Goal: Task Accomplishment & Management: Complete application form

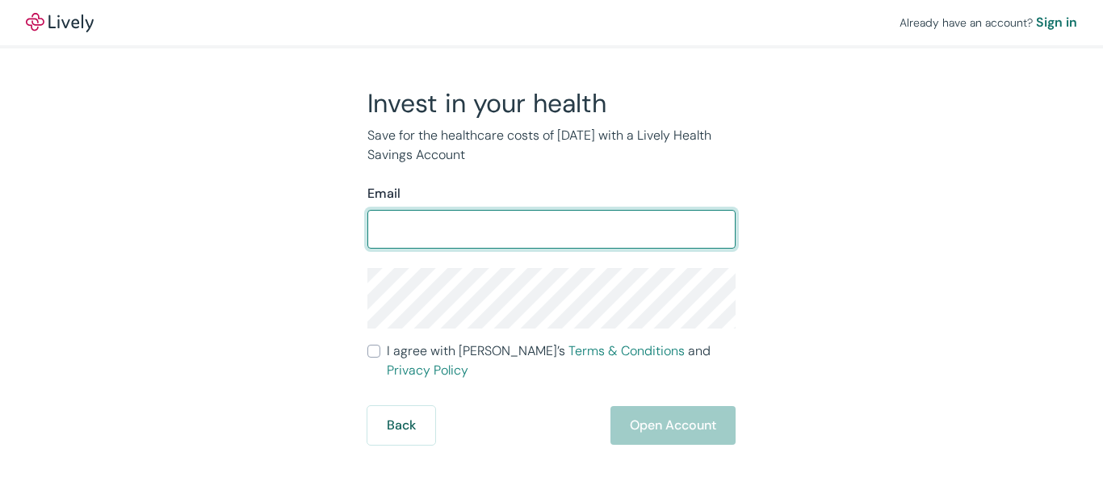
click at [421, 227] on input "Email" at bounding box center [551, 229] width 368 height 32
type input "[EMAIL_ADDRESS][DOMAIN_NAME]"
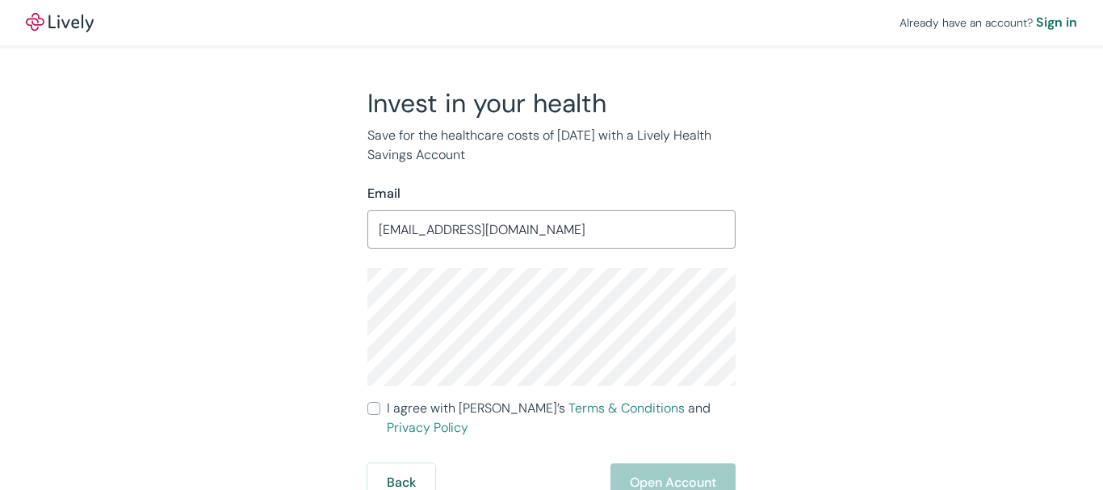
click at [794, 290] on div "Invest in your health Save for the healthcare costs of [DATE] with a Lively Hea…" at bounding box center [541, 294] width 775 height 415
click at [585, 250] on form "Email epf@monitorcoop.com ​ I agree with Lively’s Terms & Conditions and Privac…" at bounding box center [551, 343] width 368 height 318
click at [807, 288] on div "Invest in your health Save for the healthcare costs of tomorrow with a Lively H…" at bounding box center [541, 294] width 775 height 415
click at [371, 408] on input "I agree with Lively’s Terms & Conditions and Privacy Policy" at bounding box center [373, 408] width 13 height 13
checkbox input "true"
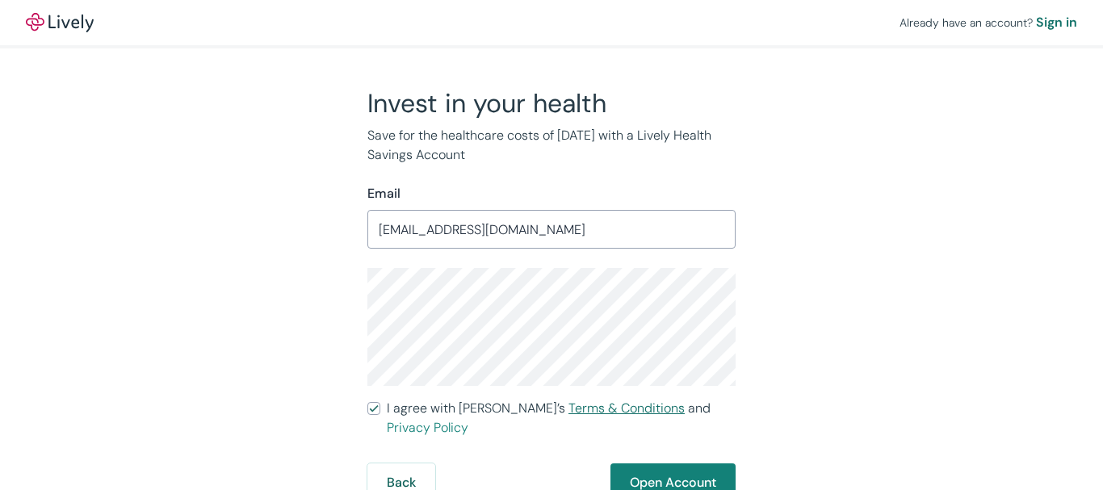
click at [592, 411] on link "Terms & Conditions" at bounding box center [626, 408] width 116 height 17
click at [701, 463] on button "Open Account" at bounding box center [672, 482] width 125 height 39
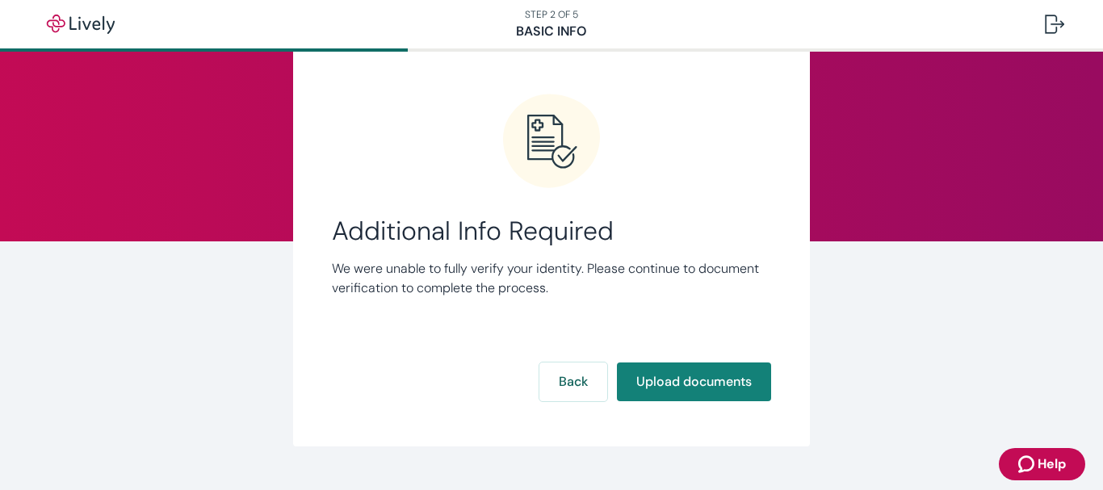
scroll to position [81, 0]
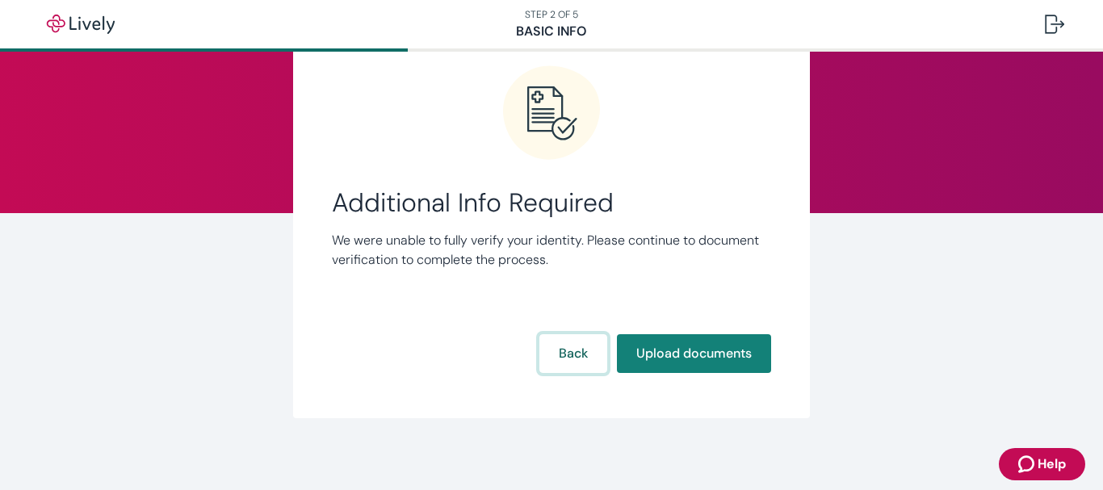
click at [572, 358] on button "Back" at bounding box center [573, 353] width 68 height 39
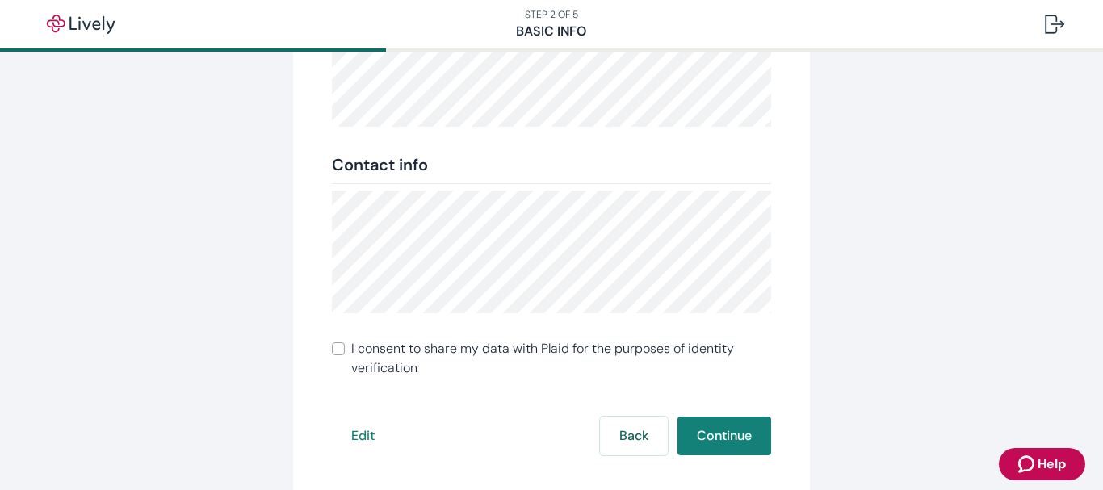
scroll to position [345, 0]
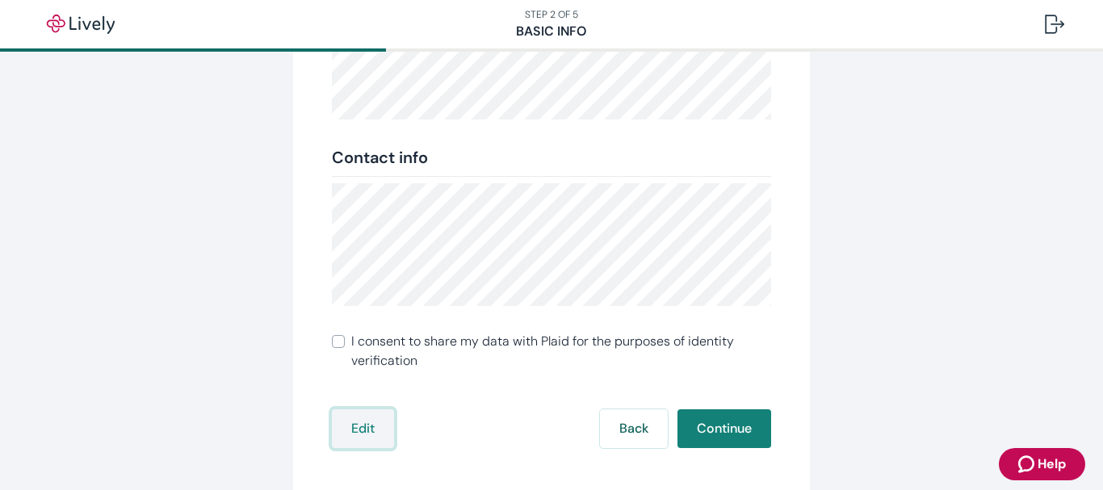
click at [363, 429] on button "Edit" at bounding box center [363, 428] width 62 height 39
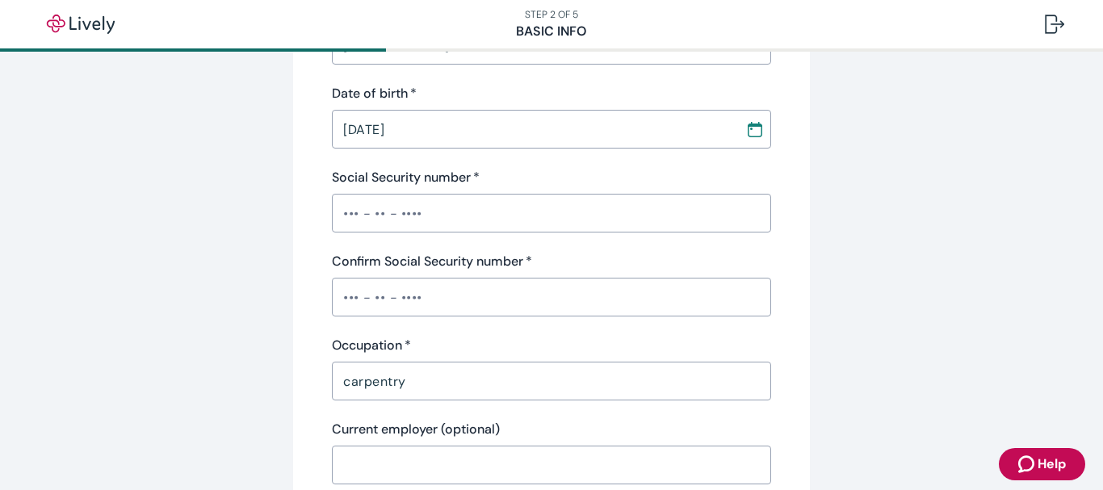
scroll to position [0, 0]
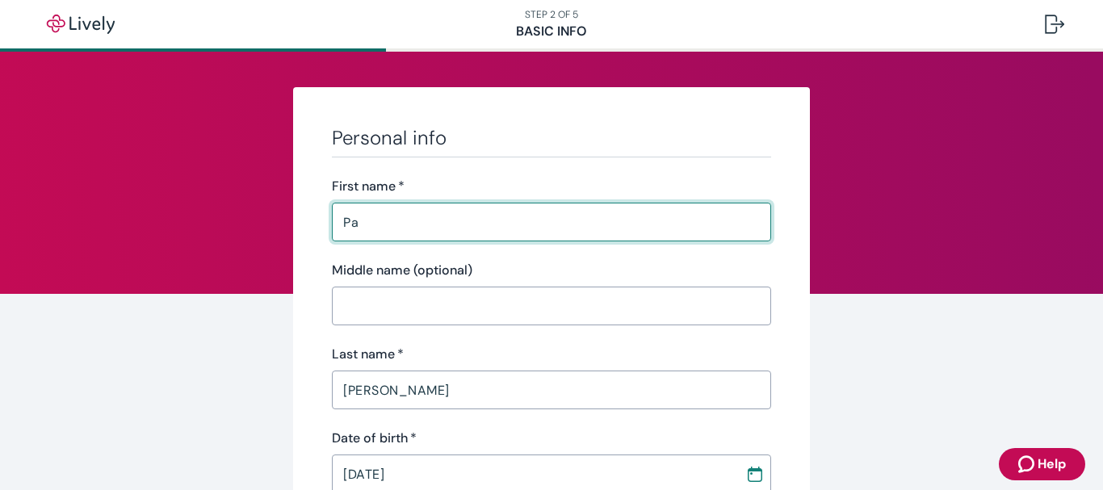
type input "P"
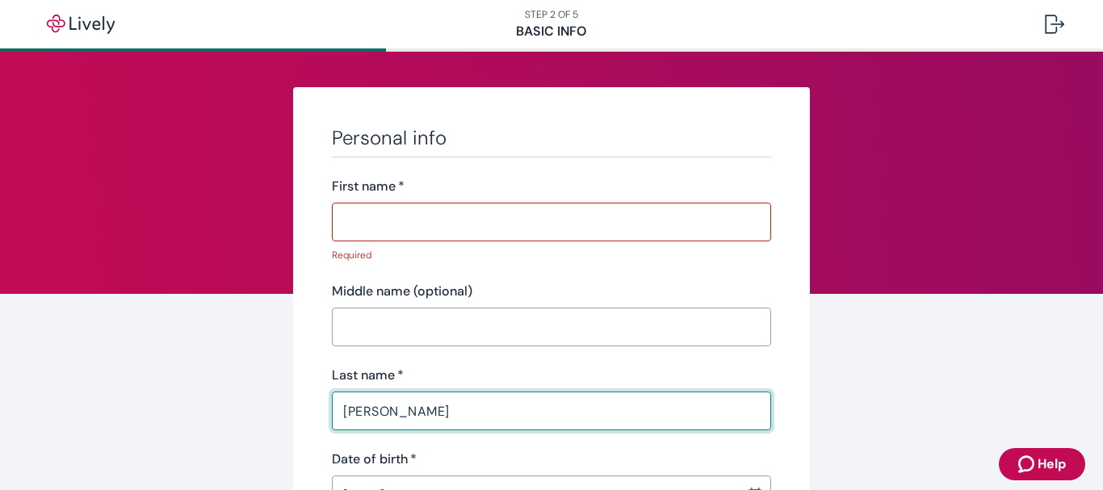
click at [425, 396] on input "Ovchinnikov" at bounding box center [551, 411] width 439 height 32
type input "O"
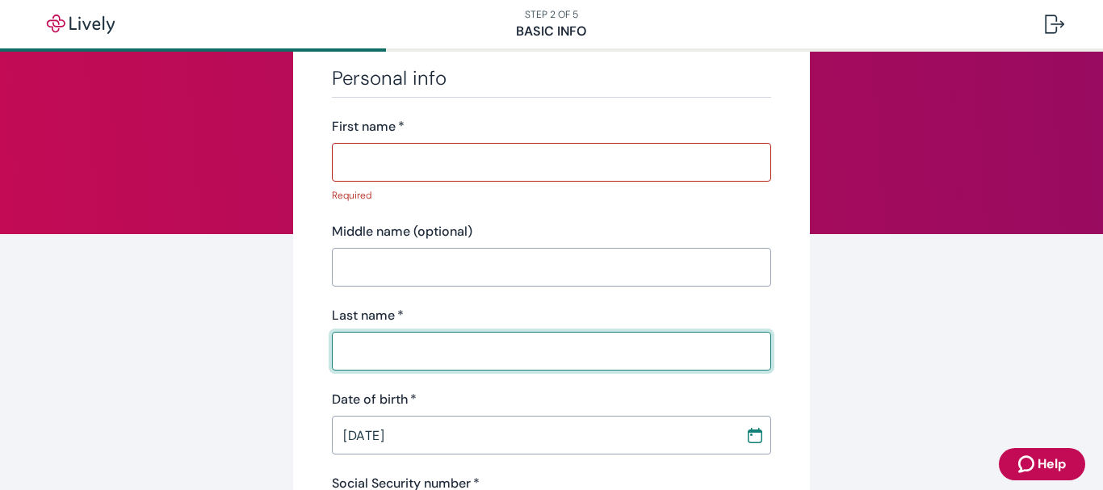
scroll to position [161, 0]
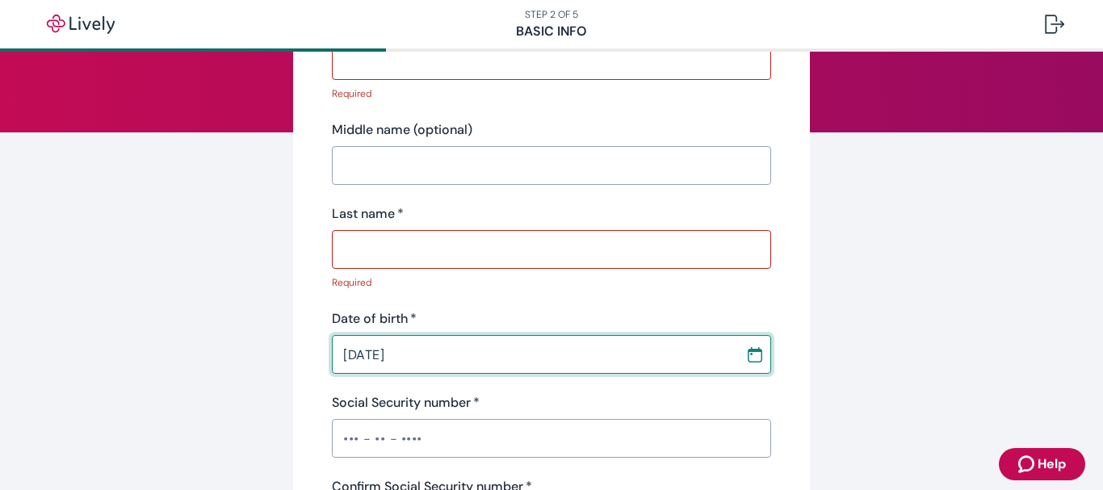
click at [427, 337] on div "11 / 12 / 1977 ​" at bounding box center [551, 354] width 439 height 39
click at [417, 353] on input "MM / 12 / 1977" at bounding box center [533, 354] width 402 height 32
drag, startPoint x: 382, startPoint y: 355, endPoint x: 398, endPoint y: 356, distance: 16.2
click at [385, 354] on input "MM / 12 / YYYY" at bounding box center [533, 354] width 402 height 32
type input "MM / DD / YYYY"
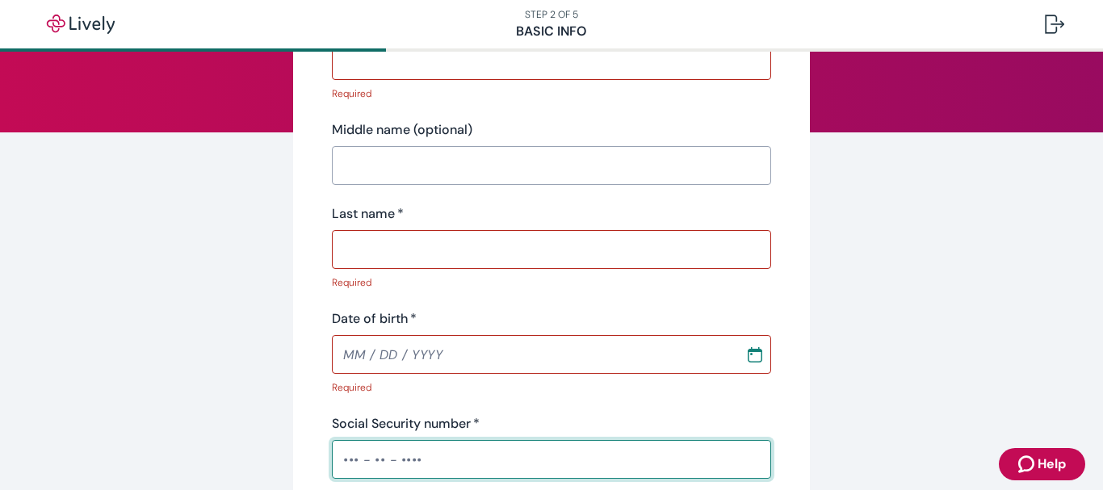
click at [446, 442] on div "​" at bounding box center [551, 459] width 439 height 39
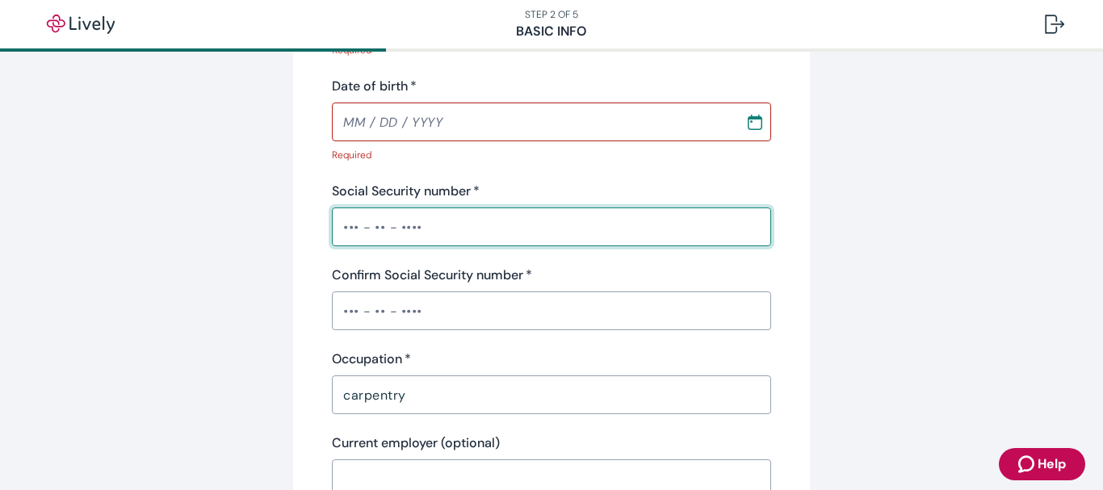
scroll to position [404, 0]
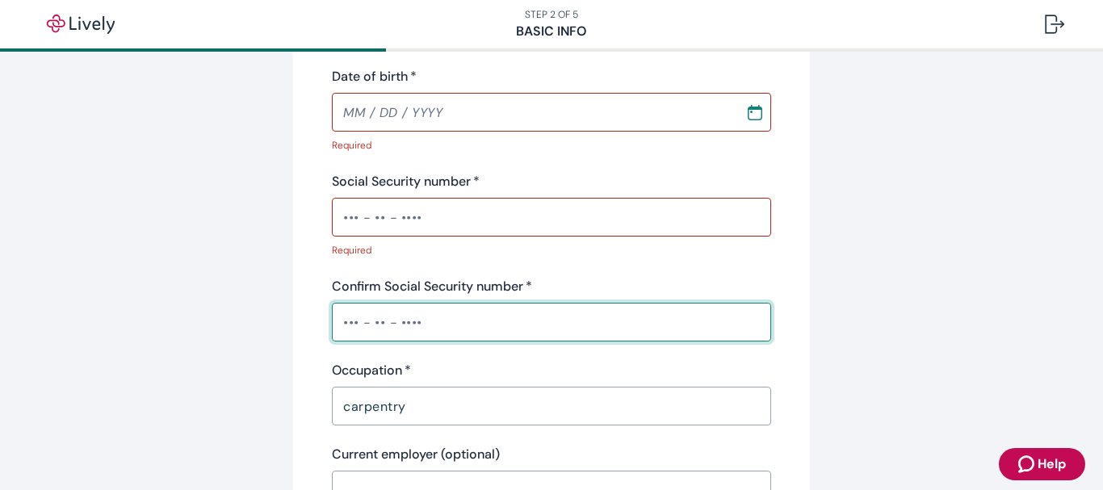
click at [411, 305] on div "​" at bounding box center [551, 322] width 439 height 39
drag, startPoint x: 413, startPoint y: 320, endPoint x: 320, endPoint y: 325, distance: 93.0
click at [320, 325] on div "Personal info First name   * ​ Required Middle name (optional) ​ Last name   * …" at bounding box center [551, 453] width 517 height 1539
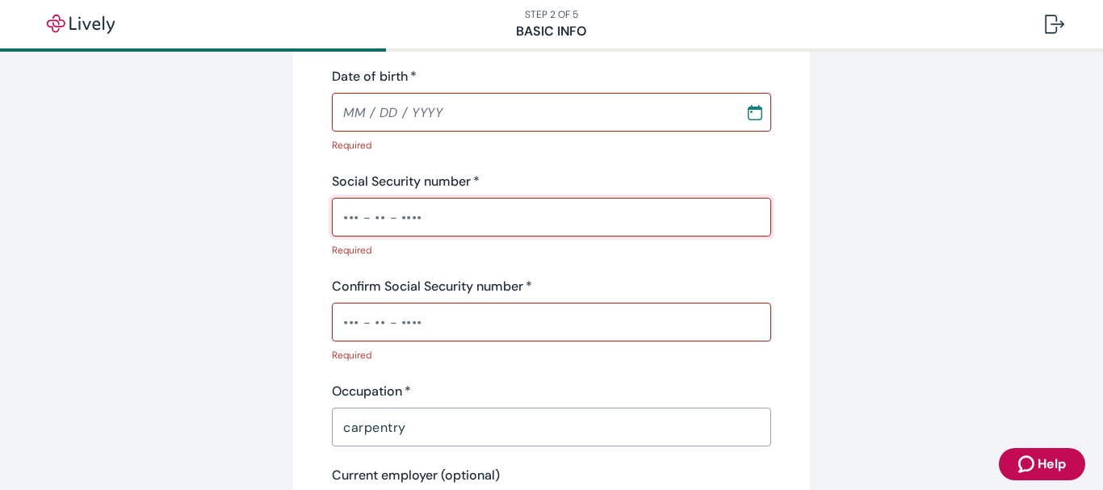
click at [438, 224] on input "Social Security number   *" at bounding box center [551, 217] width 439 height 32
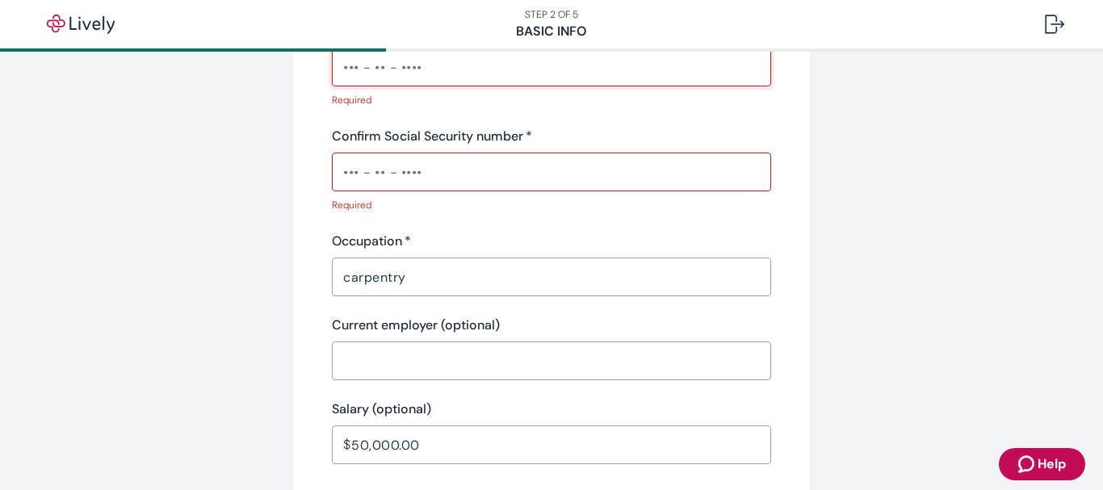
scroll to position [565, 0]
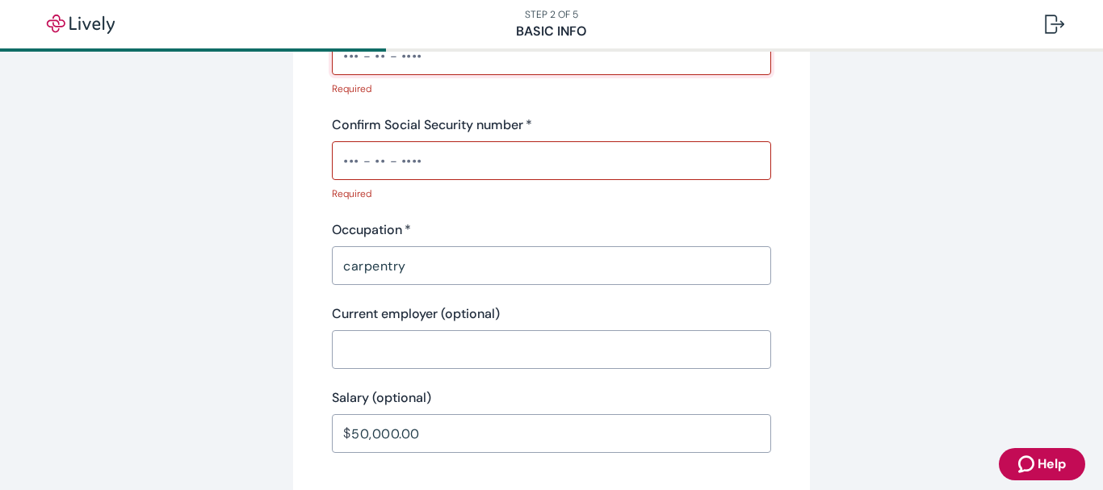
click at [425, 267] on input "carpentry" at bounding box center [551, 265] width 439 height 32
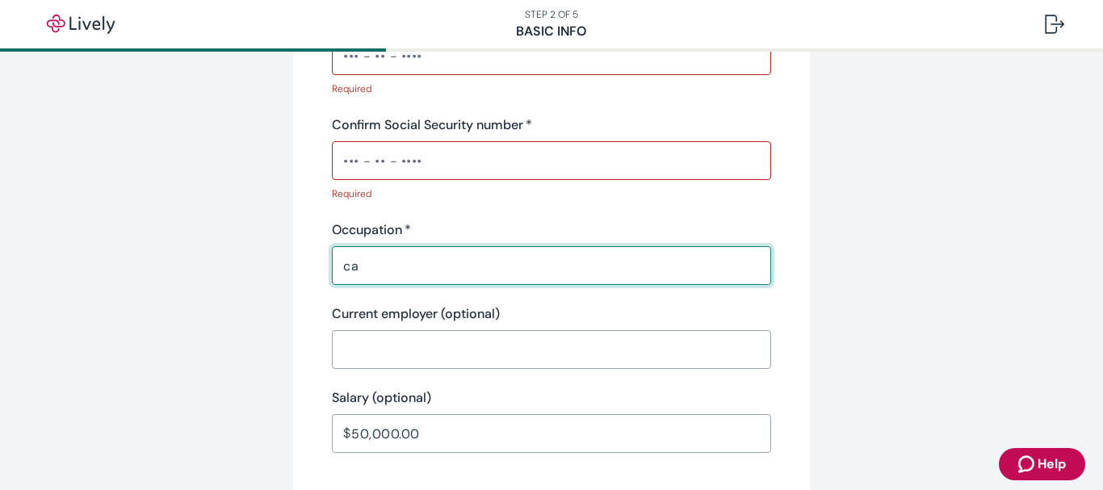
type input "c"
click at [446, 438] on input "50,000.00" at bounding box center [561, 433] width 420 height 32
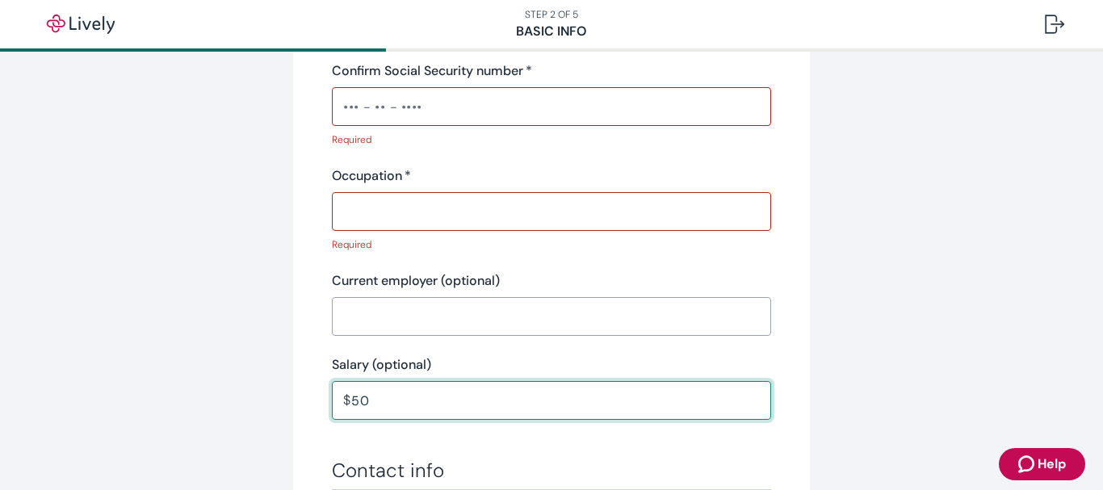
type input "5"
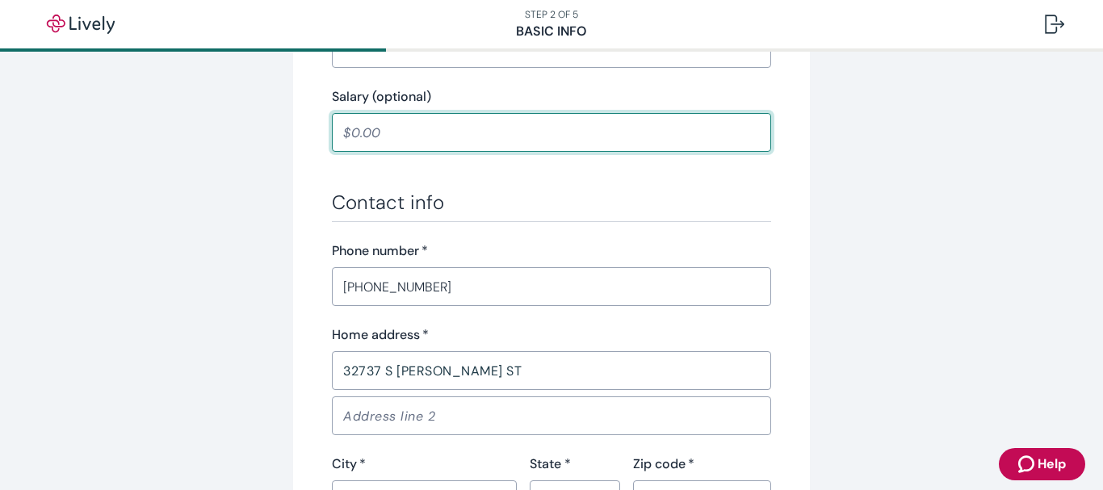
scroll to position [888, 0]
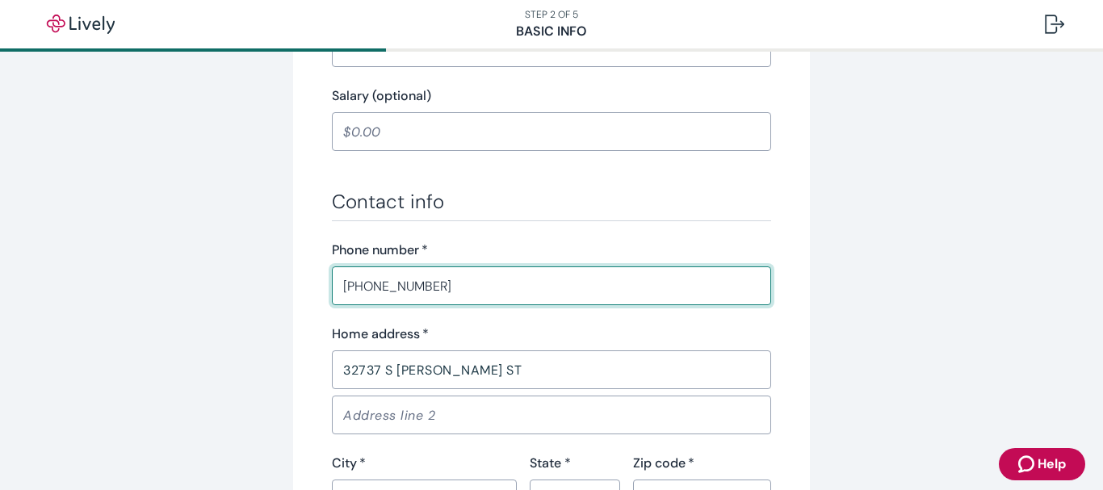
click at [454, 289] on input "(503) 310-2319" at bounding box center [551, 286] width 439 height 32
type input "5"
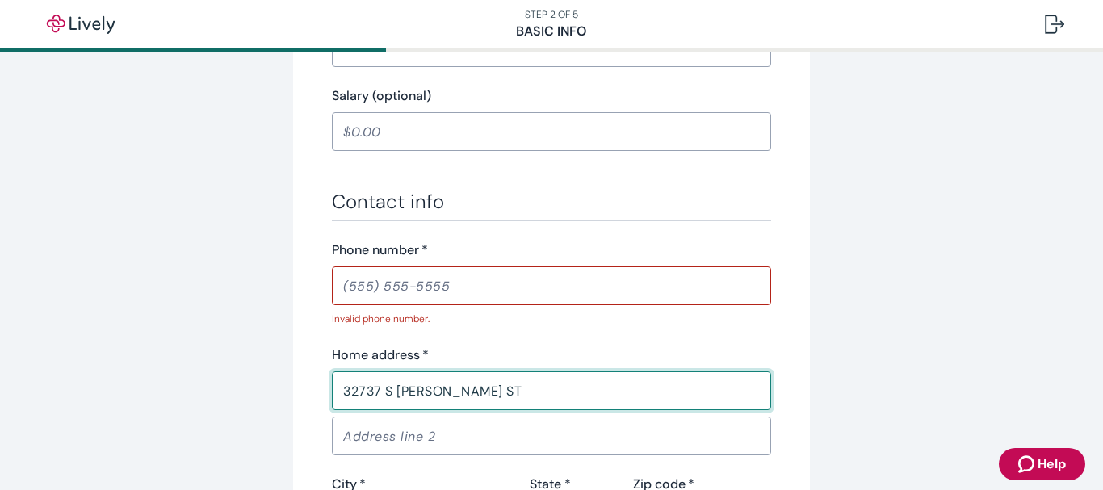
click at [499, 371] on div "Home address   * 32737 S MORCOM ST ​" at bounding box center [551, 377] width 439 height 65
type input "3"
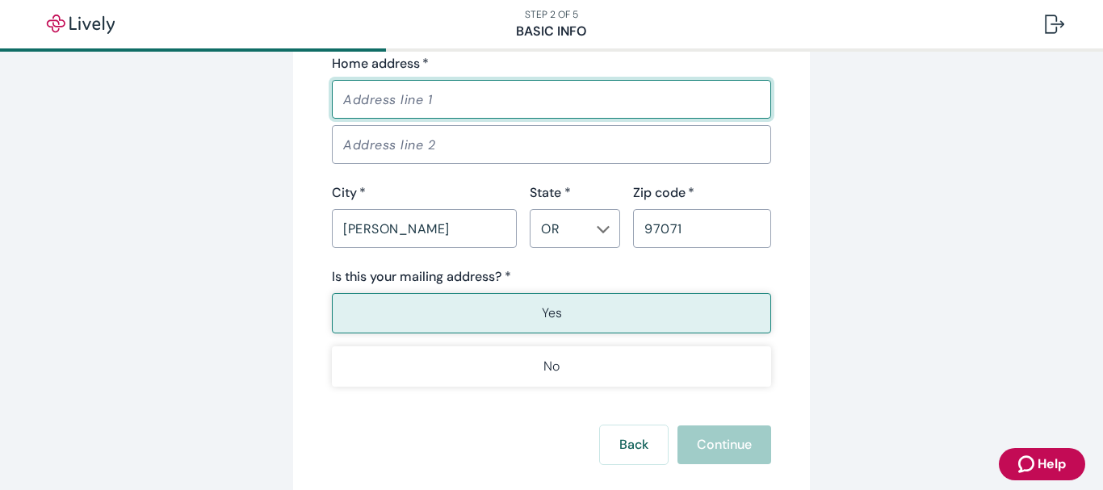
scroll to position [1211, 0]
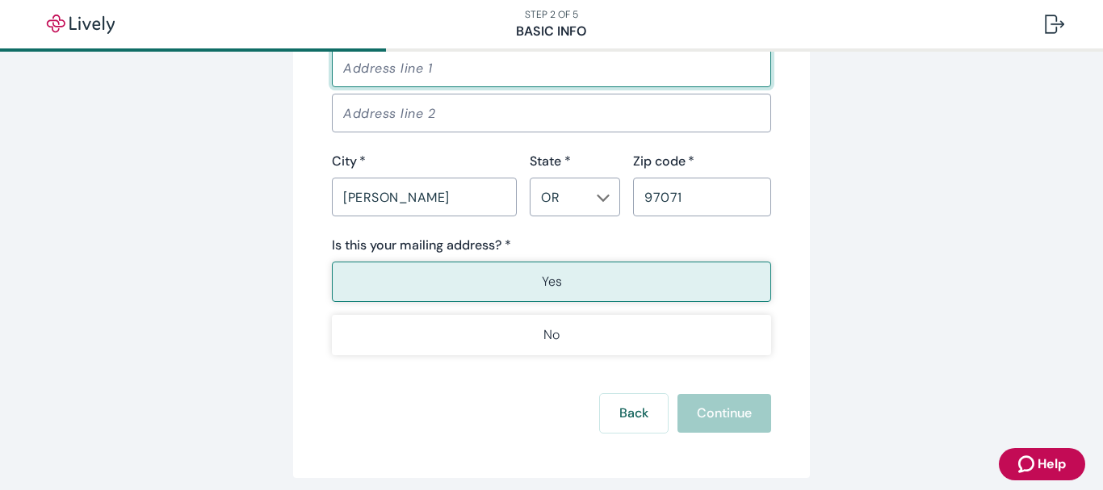
click at [454, 195] on div "City   * WOODBURN ​" at bounding box center [424, 184] width 185 height 65
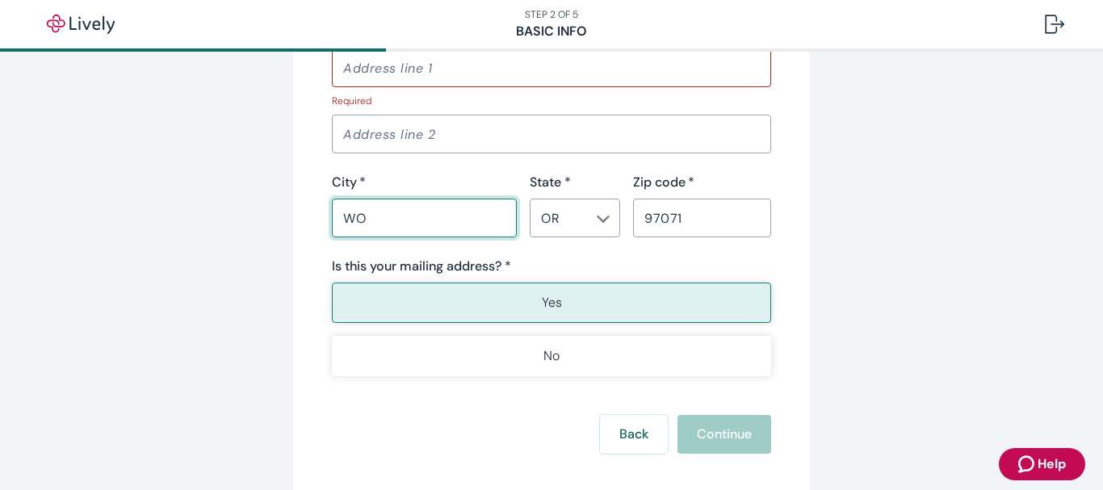
type input "W"
drag, startPoint x: 686, startPoint y: 217, endPoint x: 697, endPoint y: 217, distance: 11.3
click at [686, 217] on input "97071" at bounding box center [702, 218] width 138 height 32
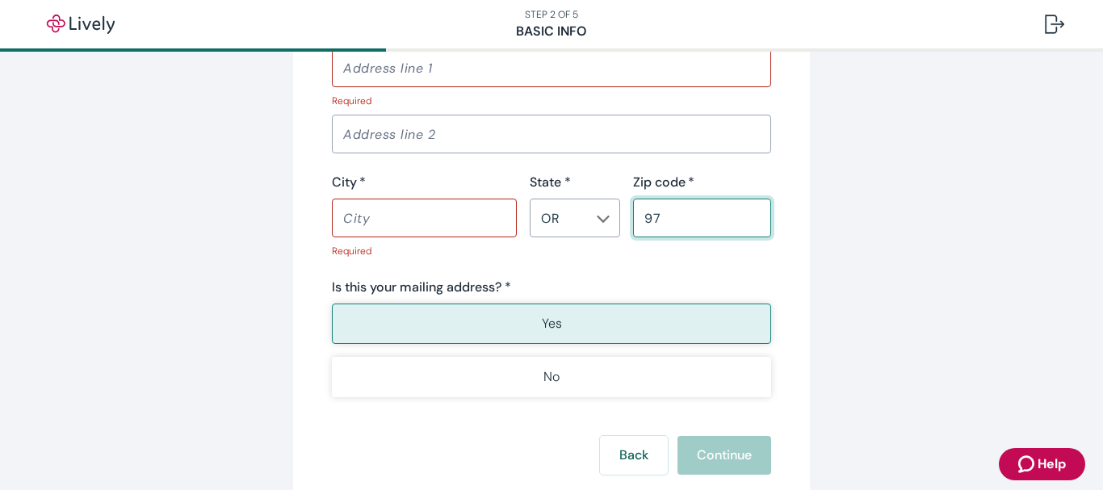
type input "9"
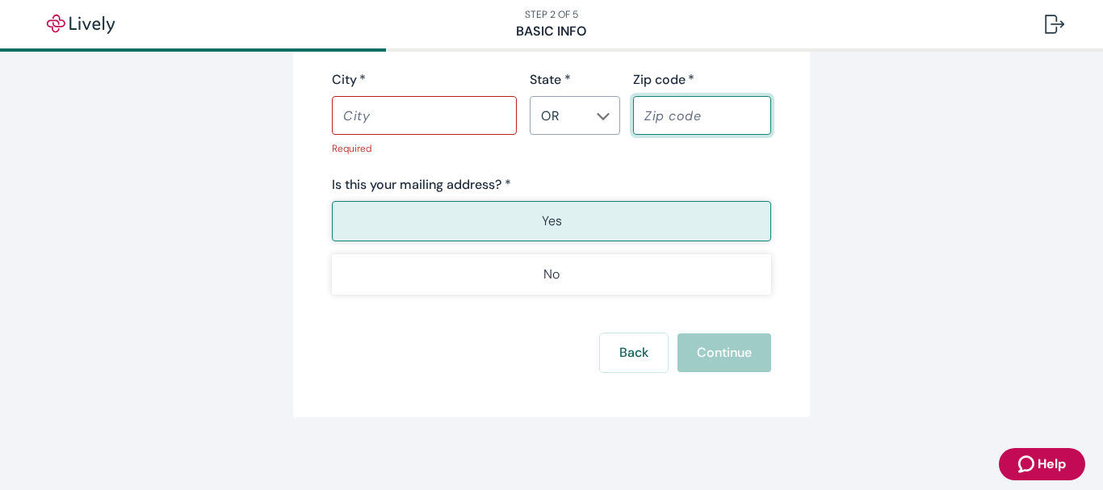
scroll to position [1318, 0]
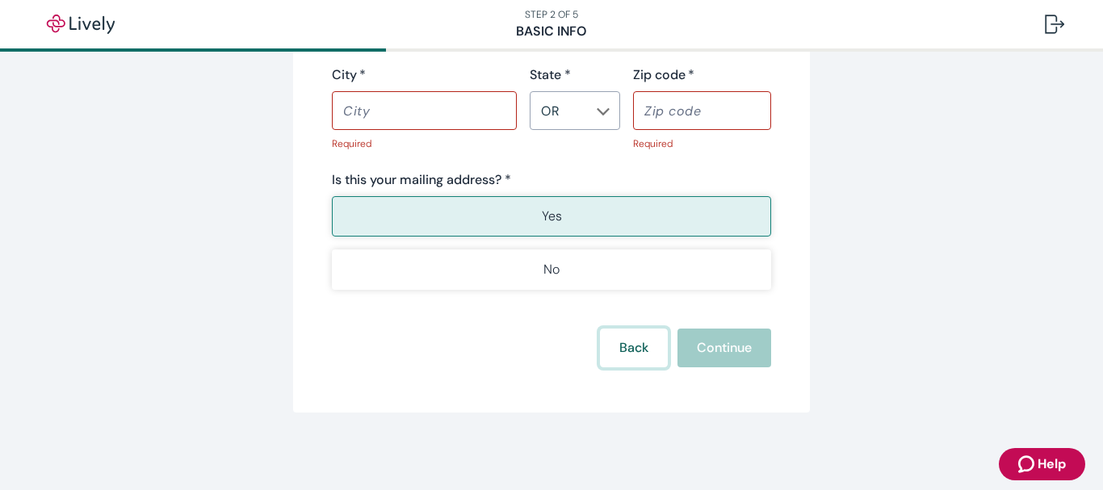
click at [623, 347] on button "Back" at bounding box center [634, 348] width 68 height 39
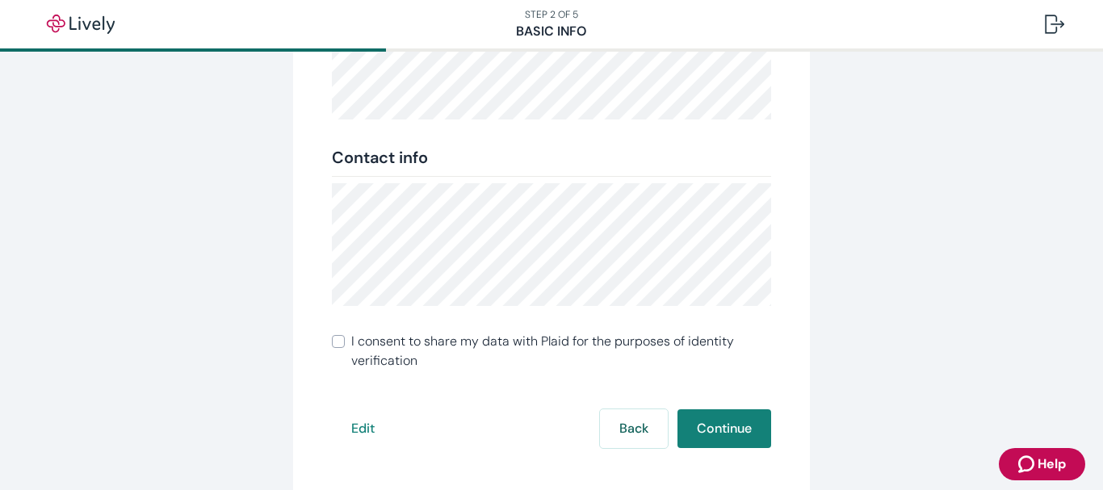
scroll to position [425, 0]
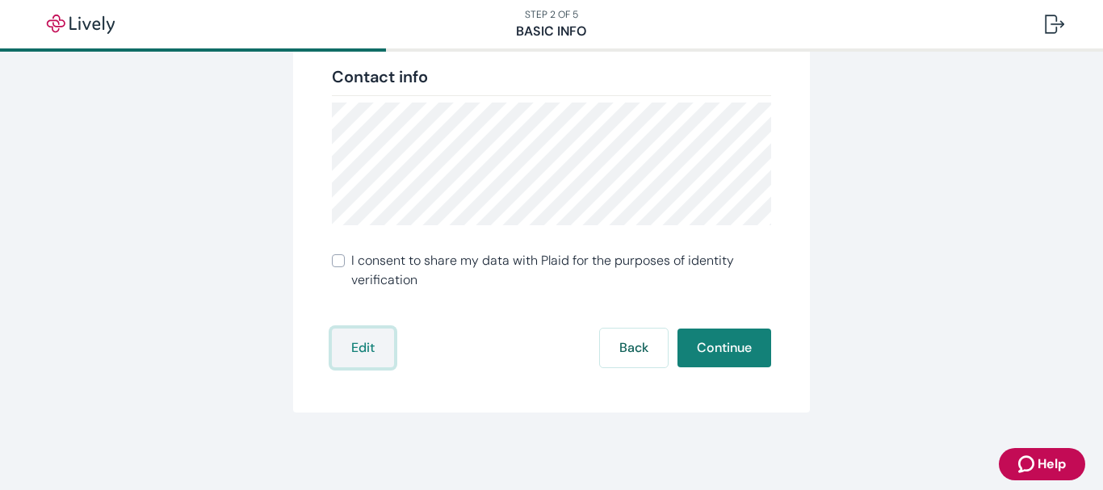
click at [357, 350] on button "Edit" at bounding box center [363, 348] width 62 height 39
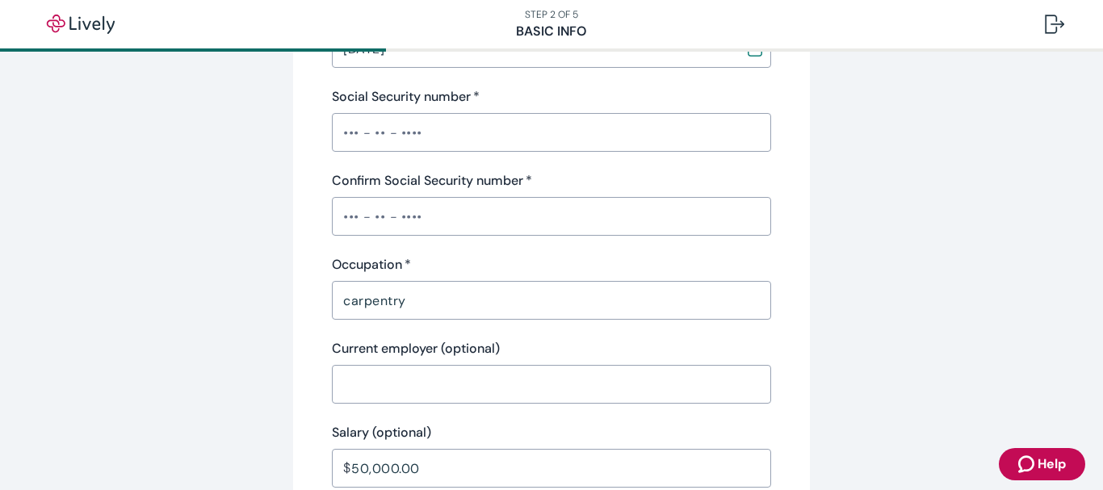
scroll to position [0, 0]
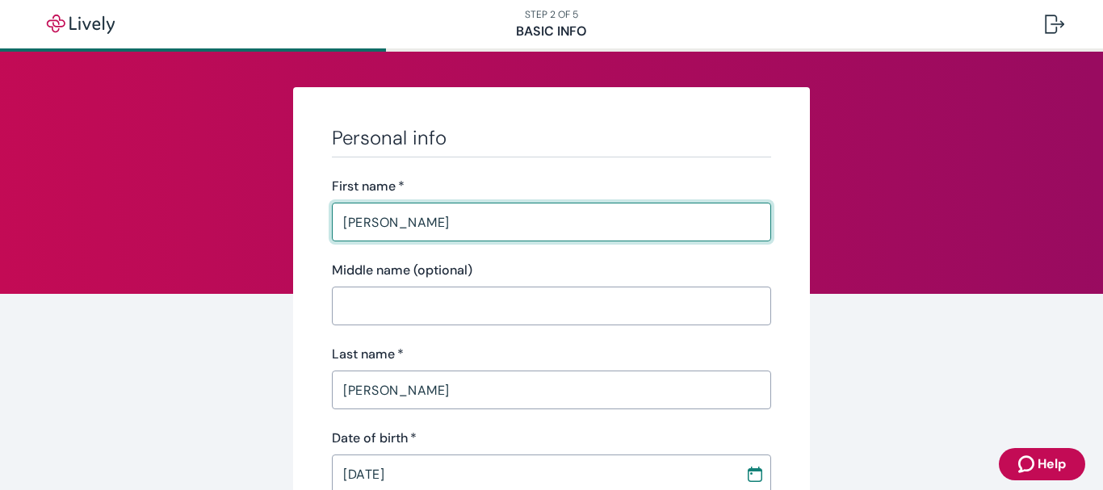
drag, startPoint x: 318, startPoint y: 218, endPoint x: 266, endPoint y: 218, distance: 52.5
drag, startPoint x: 242, startPoint y: 375, endPoint x: 122, endPoint y: 375, distance: 120.3
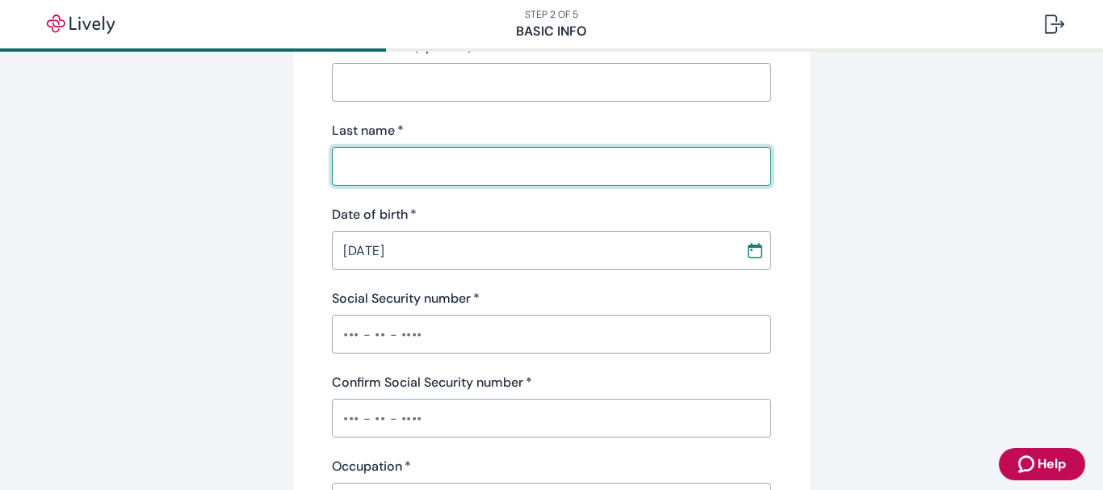
scroll to position [323, 0]
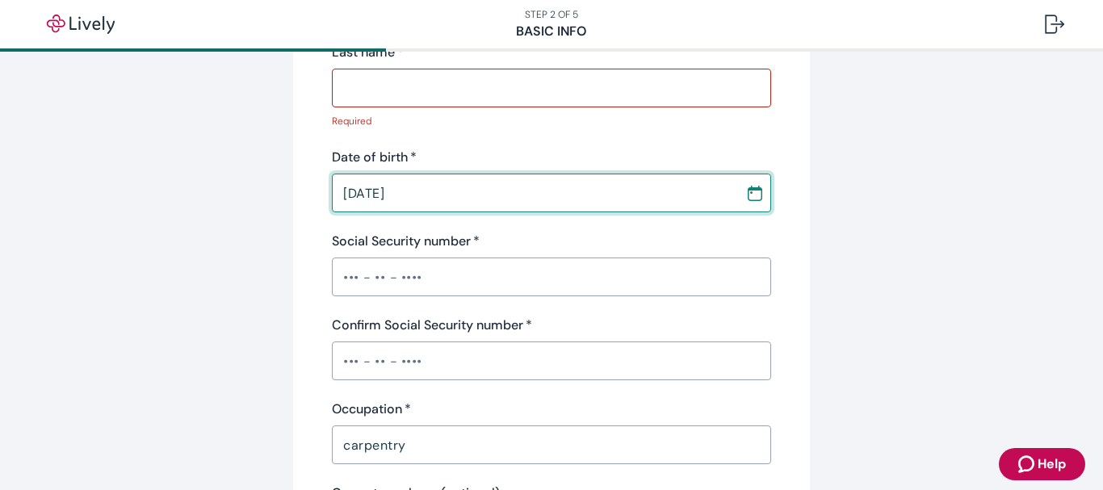
drag, startPoint x: 392, startPoint y: 165, endPoint x: 262, endPoint y: 165, distance: 130.8
drag, startPoint x: 448, startPoint y: 205, endPoint x: 230, endPoint y: 204, distance: 218.0
type input "MM / DD / YYYY"
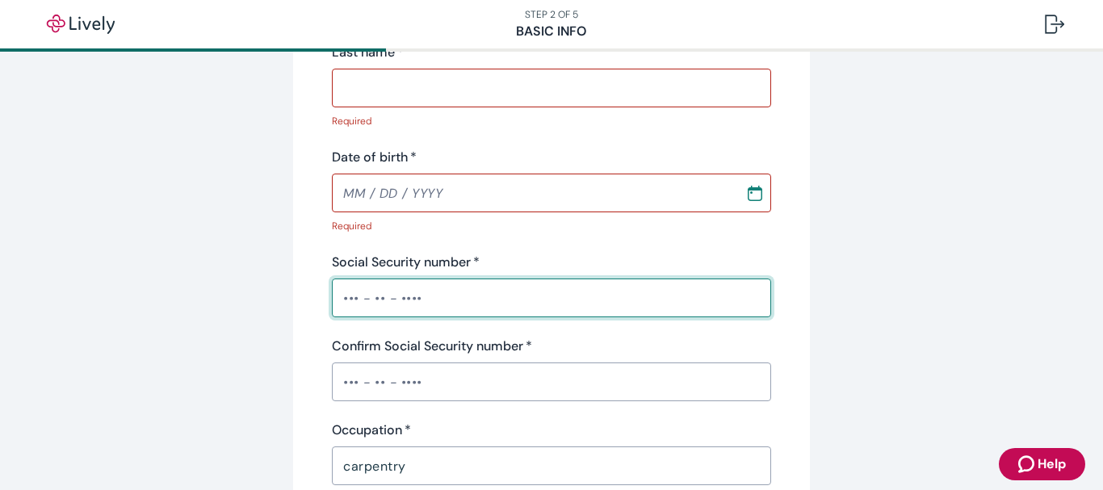
drag, startPoint x: 471, startPoint y: 283, endPoint x: 269, endPoint y: 285, distance: 201.8
click at [422, 299] on input "Social Security number   *" at bounding box center [551, 298] width 439 height 32
click at [406, 299] on input "Social Security number   *" at bounding box center [551, 298] width 439 height 32
click at [418, 369] on div "Confirm Social Security number   * ​" at bounding box center [551, 369] width 439 height 65
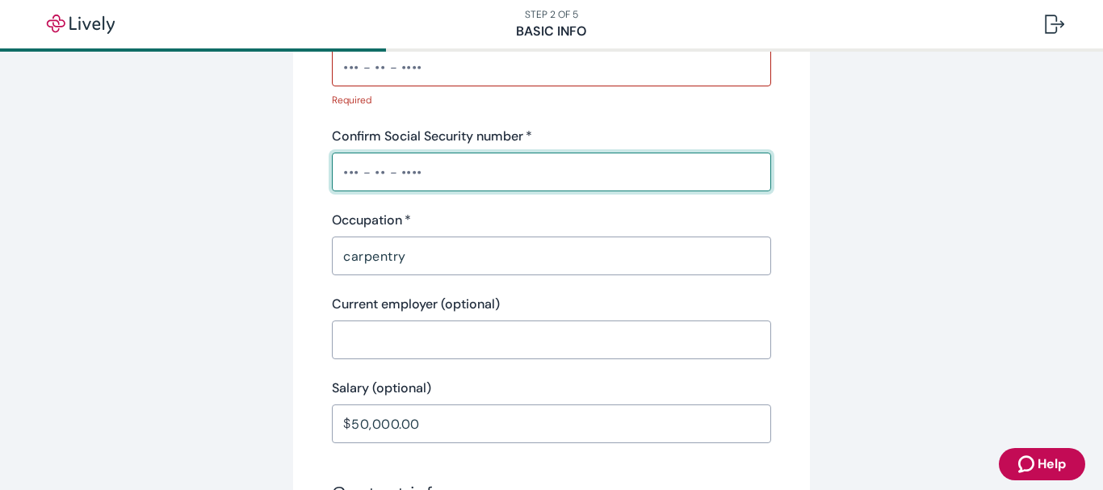
scroll to position [565, 0]
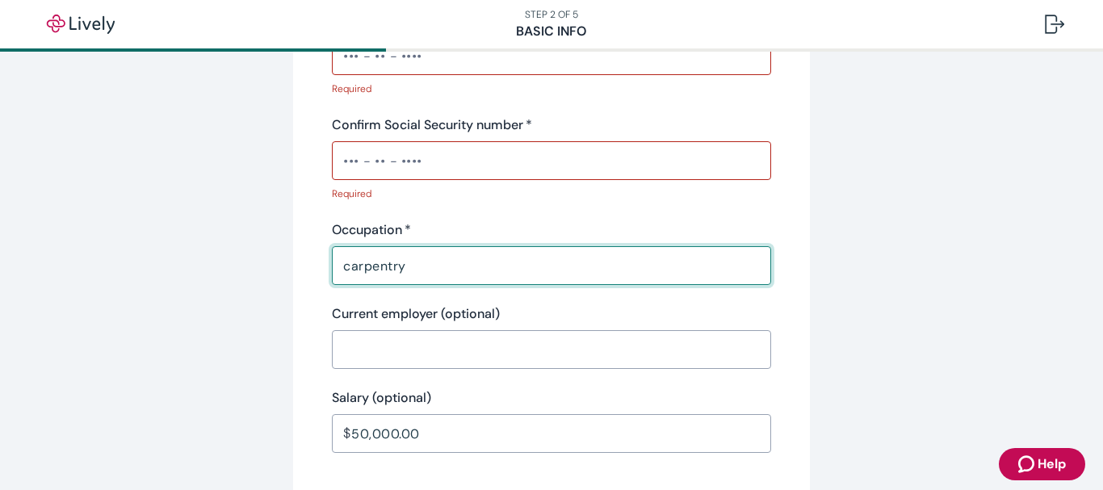
drag, startPoint x: 387, startPoint y: 246, endPoint x: 262, endPoint y: 244, distance: 125.1
click at [298, 245] on div "Personal info First name   * ​ Required Middle name (optional) ​ Last name   * …" at bounding box center [551, 302] width 517 height 1560
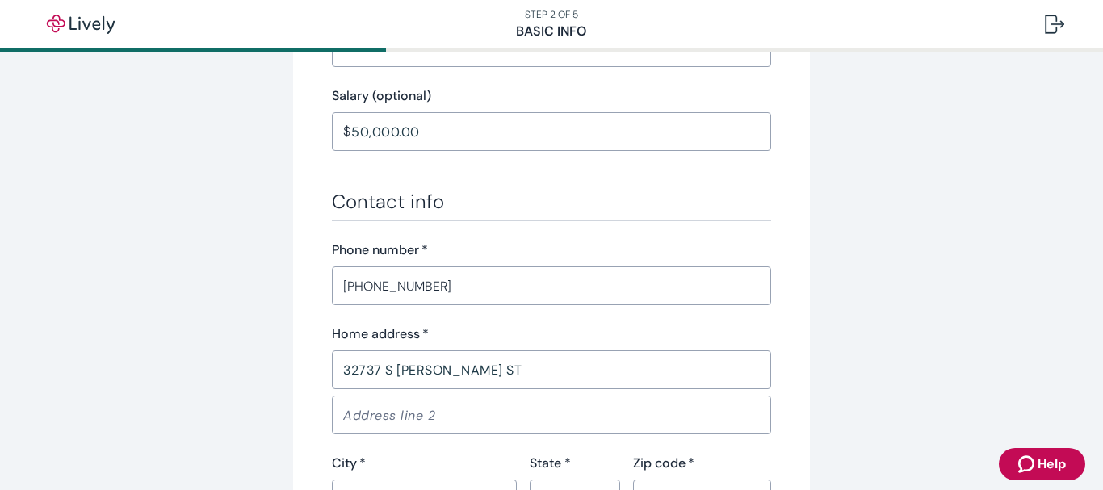
scroll to position [909, 0]
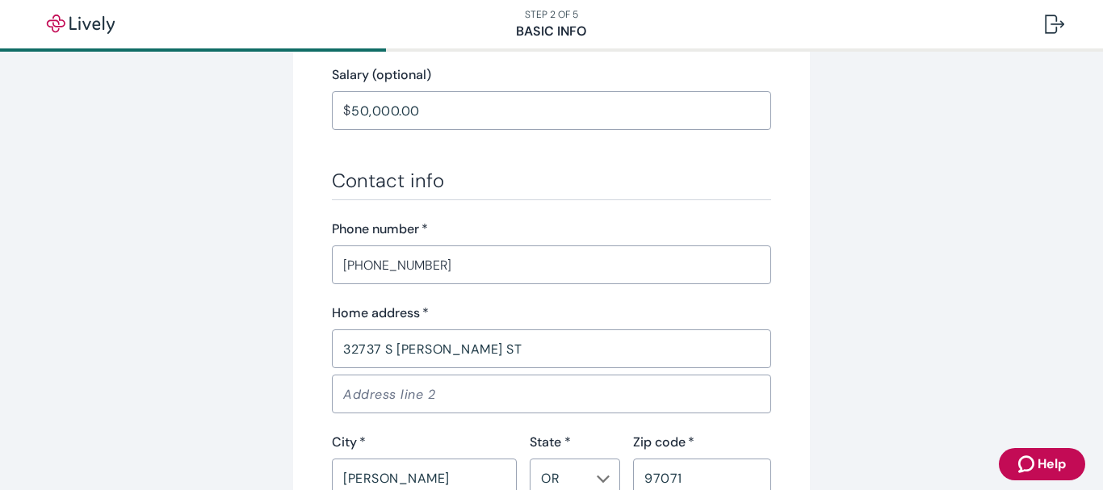
drag, startPoint x: 450, startPoint y: 114, endPoint x: 190, endPoint y: 112, distance: 260.7
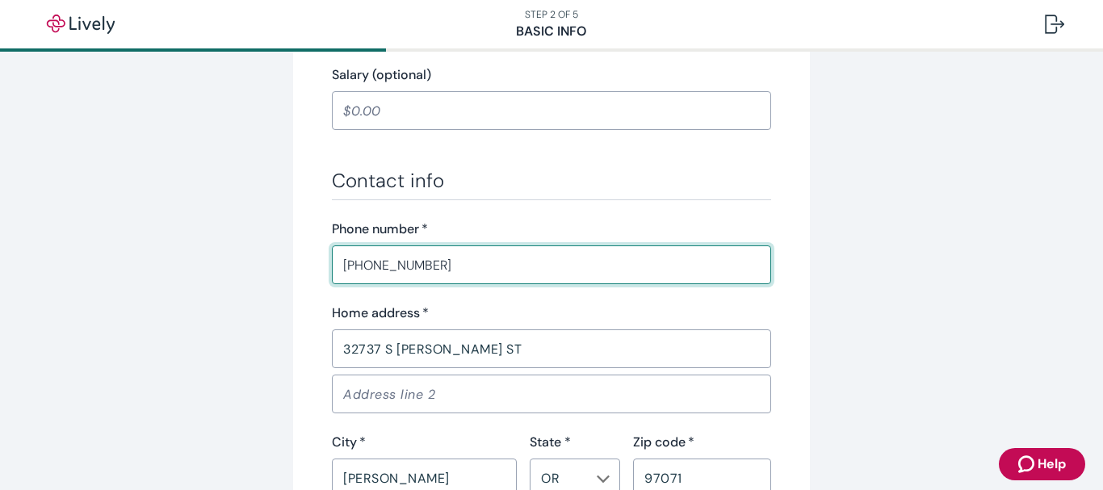
drag, startPoint x: 445, startPoint y: 262, endPoint x: 182, endPoint y: 264, distance: 263.2
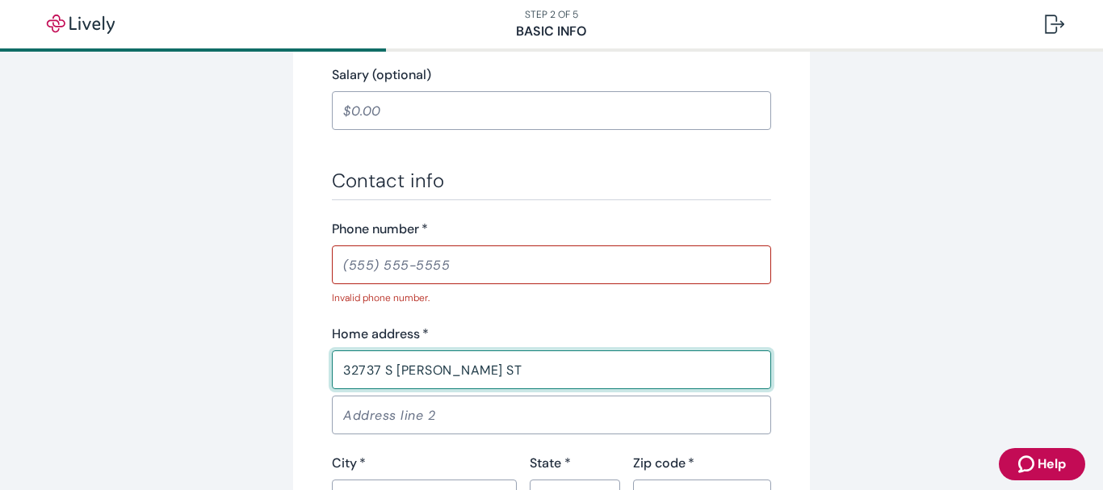
drag, startPoint x: 459, startPoint y: 341, endPoint x: 163, endPoint y: 350, distance: 296.4
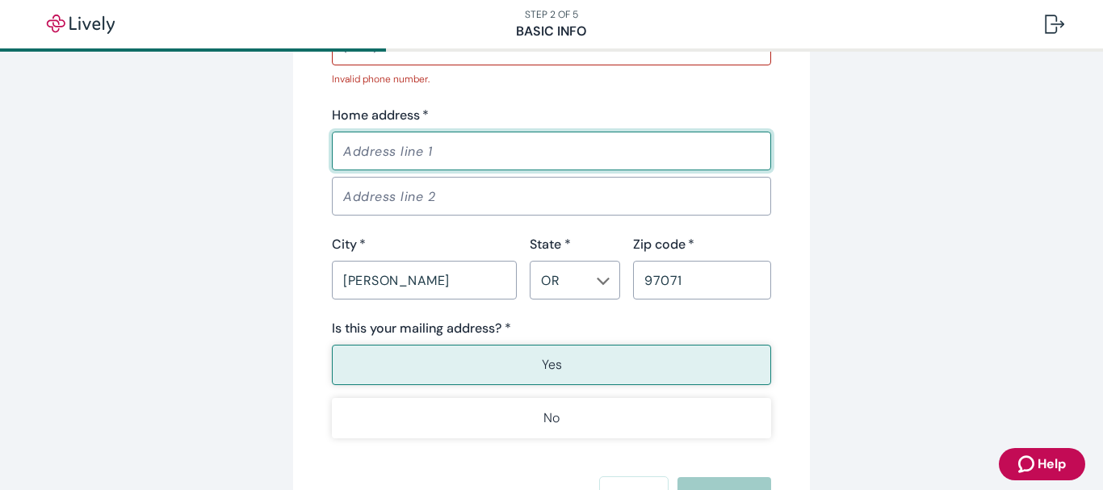
scroll to position [1151, 0]
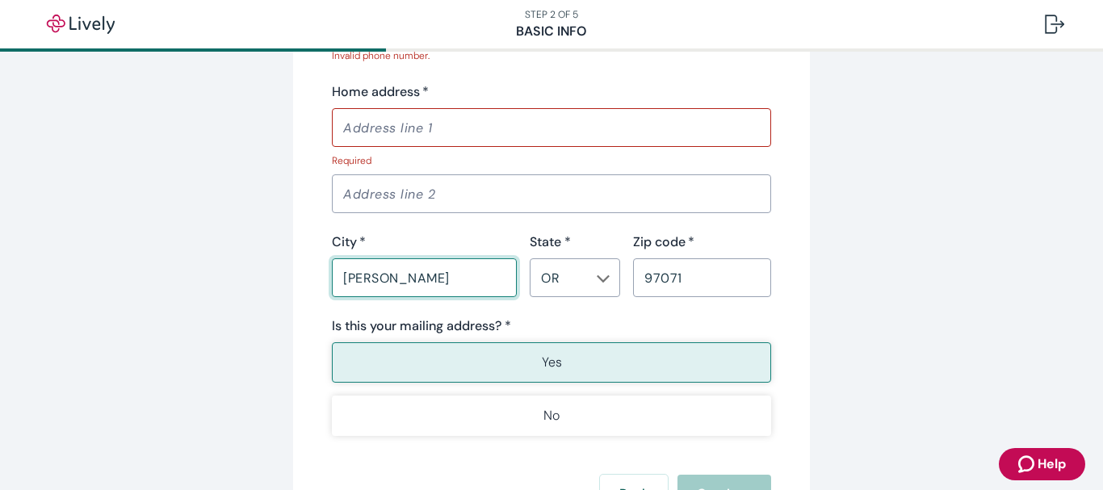
drag, startPoint x: 428, startPoint y: 258, endPoint x: 253, endPoint y: 255, distance: 175.2
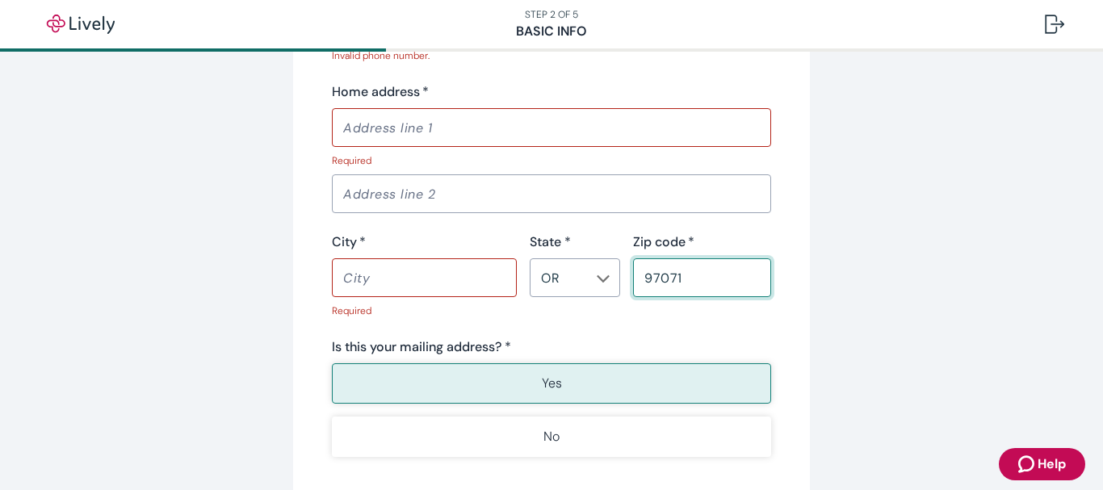
drag, startPoint x: 689, startPoint y: 271, endPoint x: 489, endPoint y: 273, distance: 200.2
click at [542, 273] on div "City   * ​ Required State * OR ​ Zip code   * 97071 ​" at bounding box center [545, 275] width 452 height 86
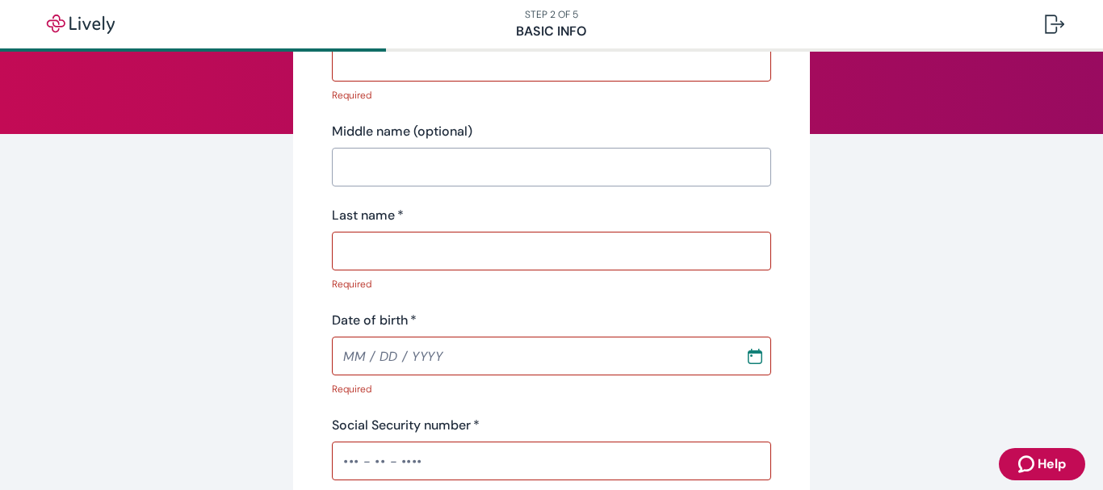
scroll to position [0, 0]
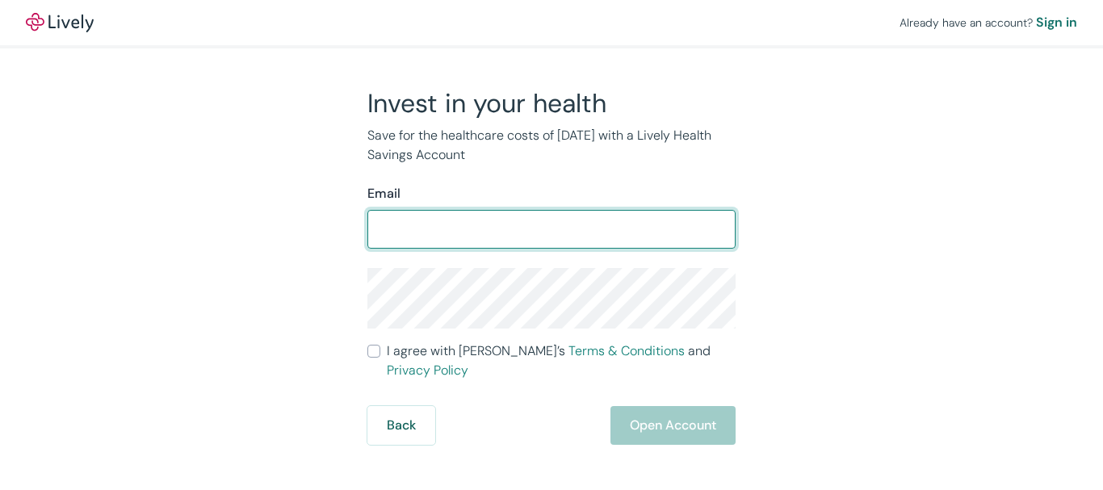
click at [435, 234] on input "Email" at bounding box center [551, 229] width 368 height 32
type input "epf@monitorcoop.com"
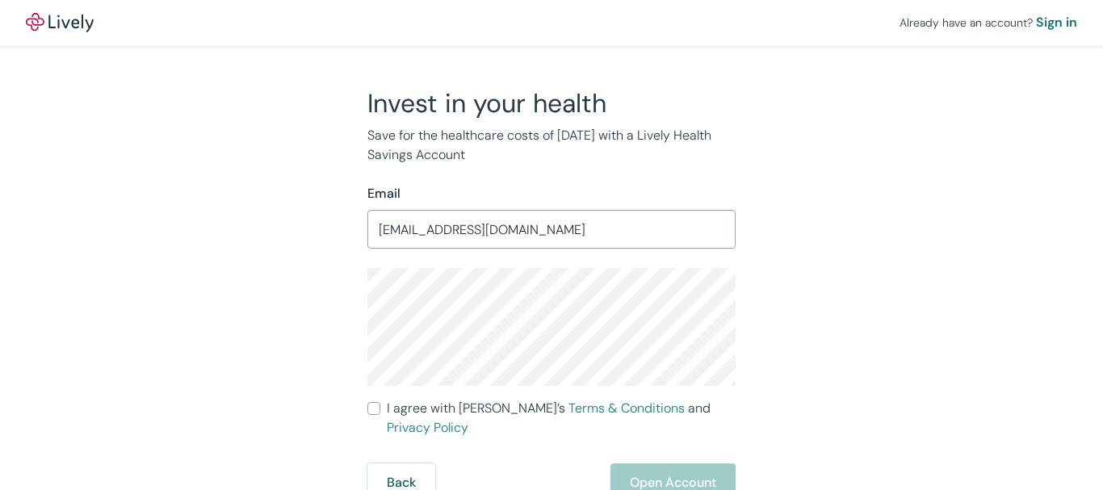
drag, startPoint x: 855, startPoint y: 387, endPoint x: 840, endPoint y: 387, distance: 14.5
click at [852, 387] on div "Invest in your health Save for the healthcare costs of tomorrow with a Lively H…" at bounding box center [541, 294] width 775 height 415
click at [381, 407] on label "I agree with Lively’s Terms & Conditions and Privacy Policy" at bounding box center [551, 418] width 368 height 39
click at [380, 407] on input "I agree with Lively’s Terms & Conditions and Privacy Policy" at bounding box center [373, 408] width 13 height 13
checkbox input "true"
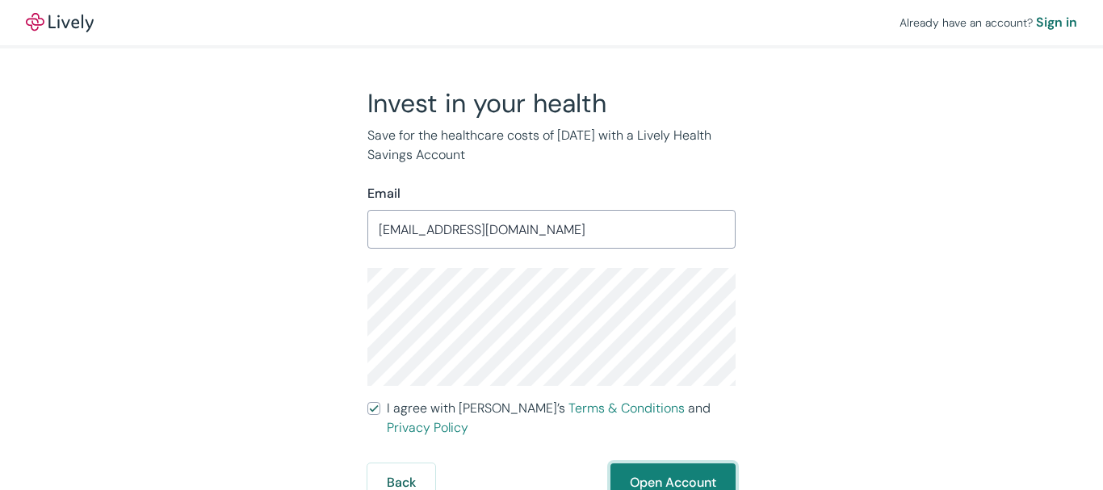
click at [639, 463] on button "Open Account" at bounding box center [672, 482] width 125 height 39
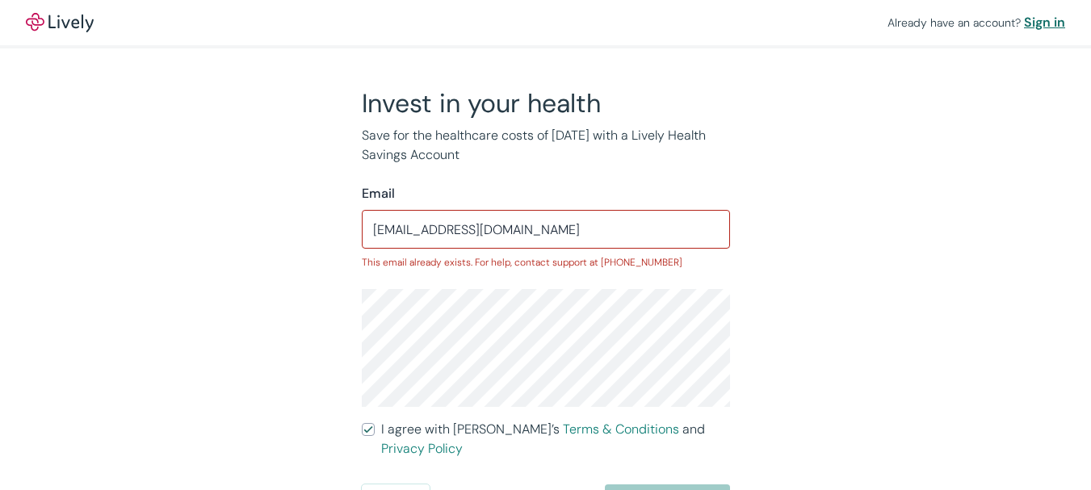
click at [1032, 21] on div "Sign in" at bounding box center [1044, 22] width 41 height 19
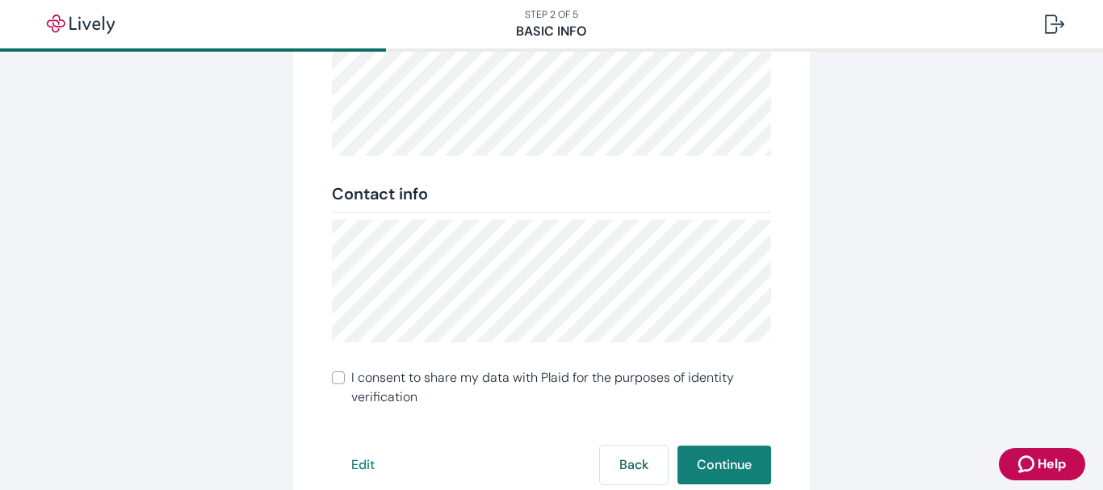
scroll to position [345, 0]
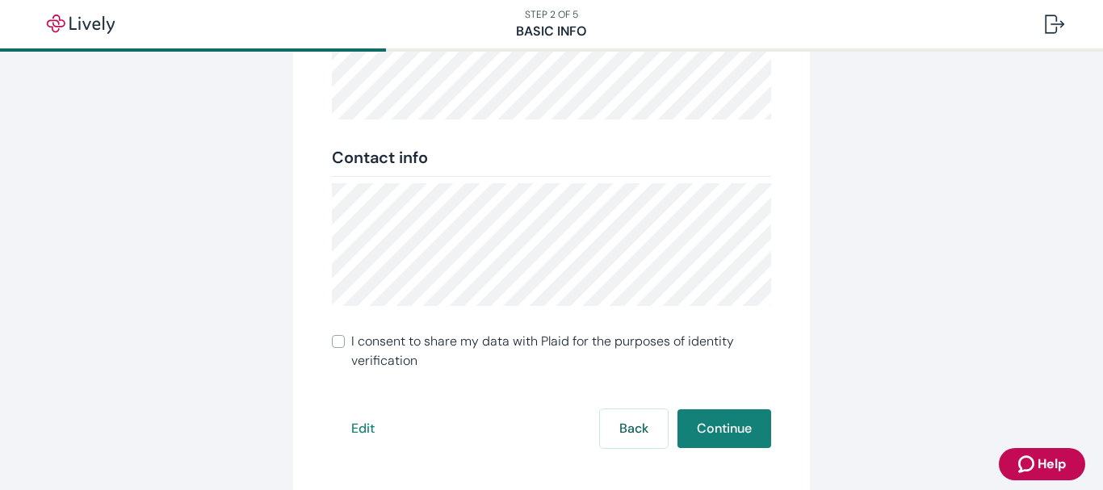
click at [334, 339] on input "I consent to share my data with Plaid for the purposes of identity verification" at bounding box center [338, 341] width 13 height 13
checkbox input "true"
click at [688, 431] on button "Continue" at bounding box center [724, 428] width 94 height 39
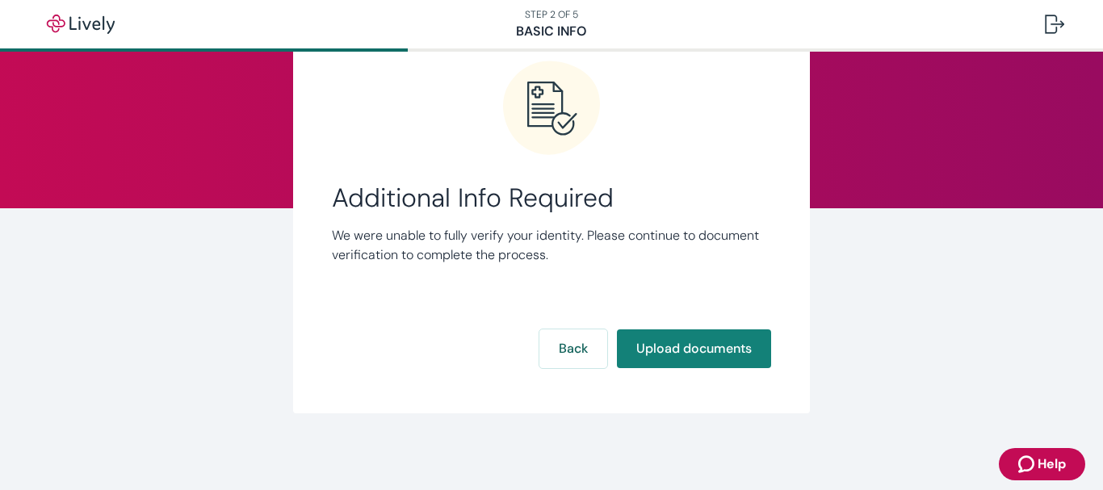
scroll to position [86, 0]
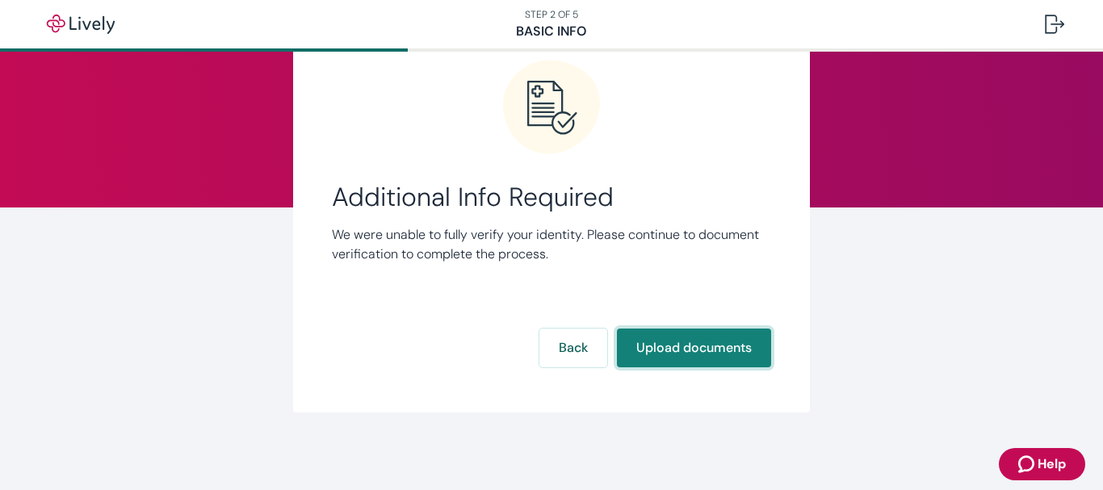
click at [660, 345] on button "Upload documents" at bounding box center [694, 348] width 154 height 39
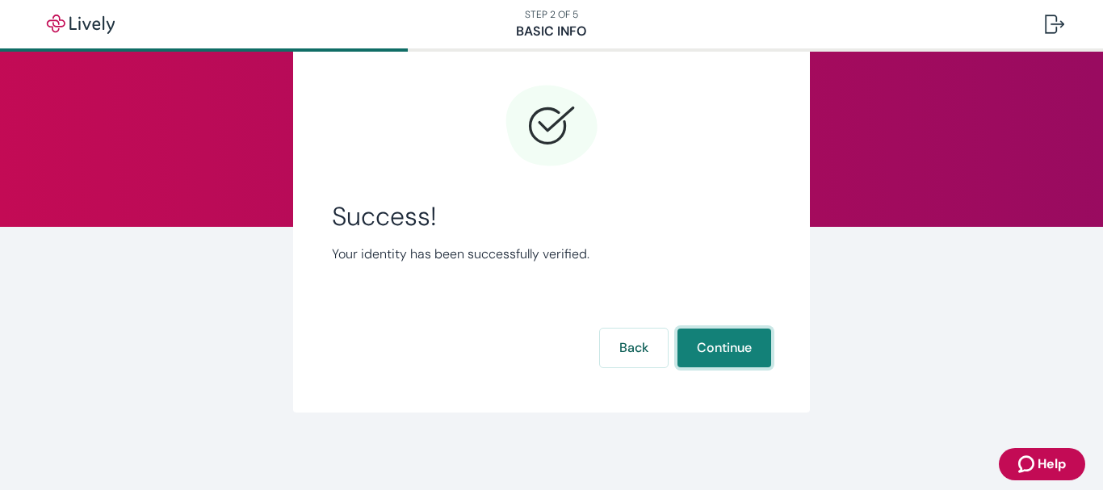
scroll to position [67, 0]
click at [729, 352] on button "Continue" at bounding box center [724, 348] width 94 height 39
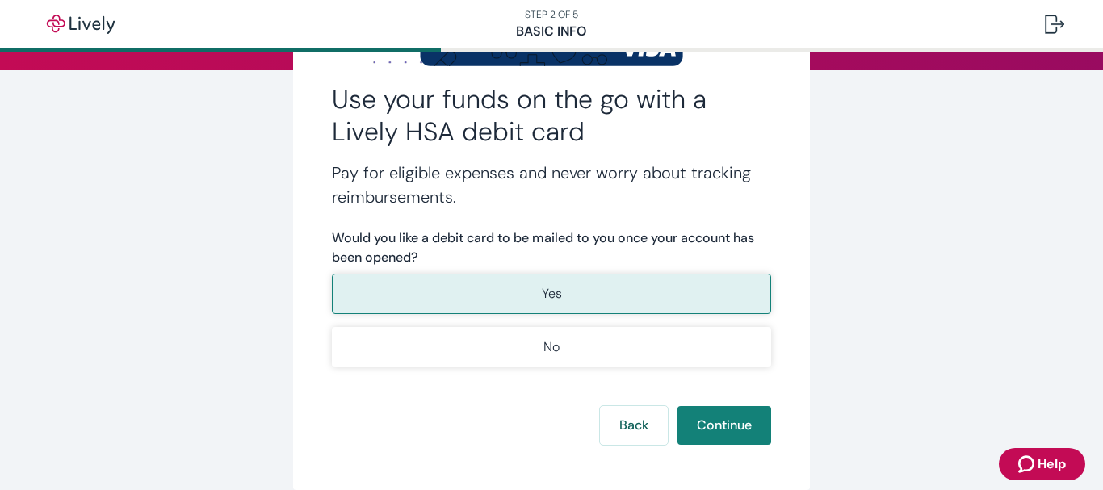
scroll to position [242, 0]
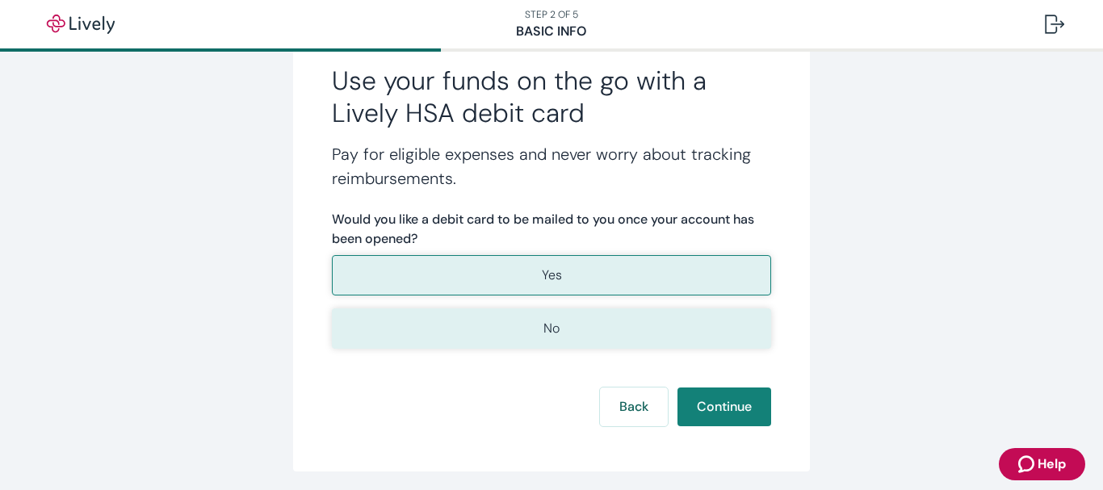
click at [555, 329] on button "No" at bounding box center [551, 328] width 439 height 40
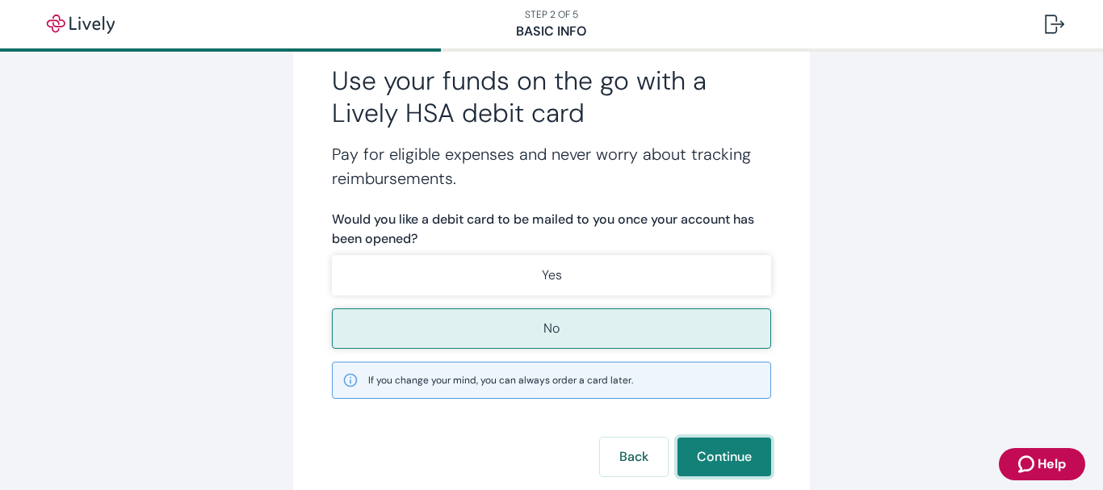
click at [713, 463] on button "Continue" at bounding box center [724, 457] width 94 height 39
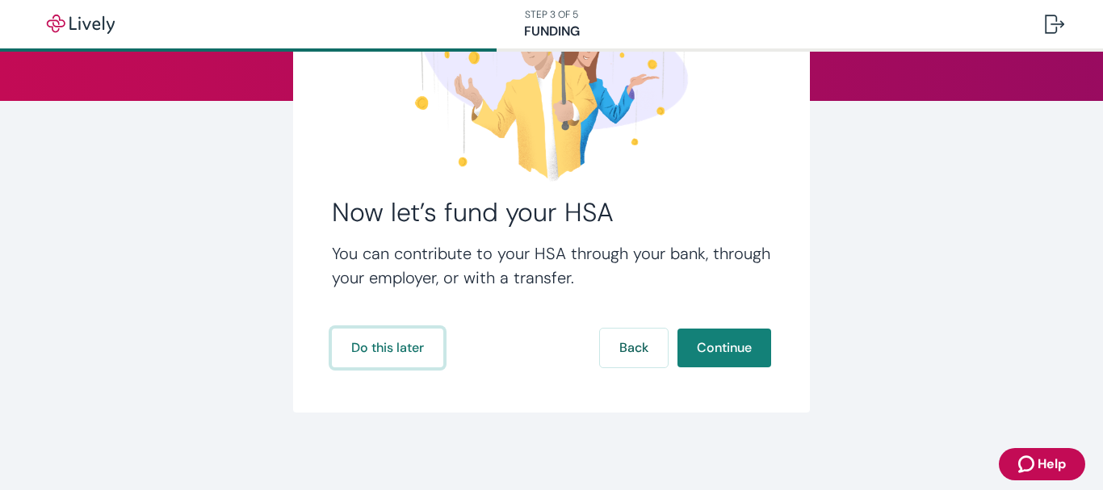
drag, startPoint x: 396, startPoint y: 346, endPoint x: 453, endPoint y: 400, distance: 78.2
click at [446, 404] on div "Now let’s fund your HSA You can contribute to your HSA through your bank, throu…" at bounding box center [551, 153] width 517 height 518
click at [685, 345] on button "Continue" at bounding box center [724, 348] width 94 height 39
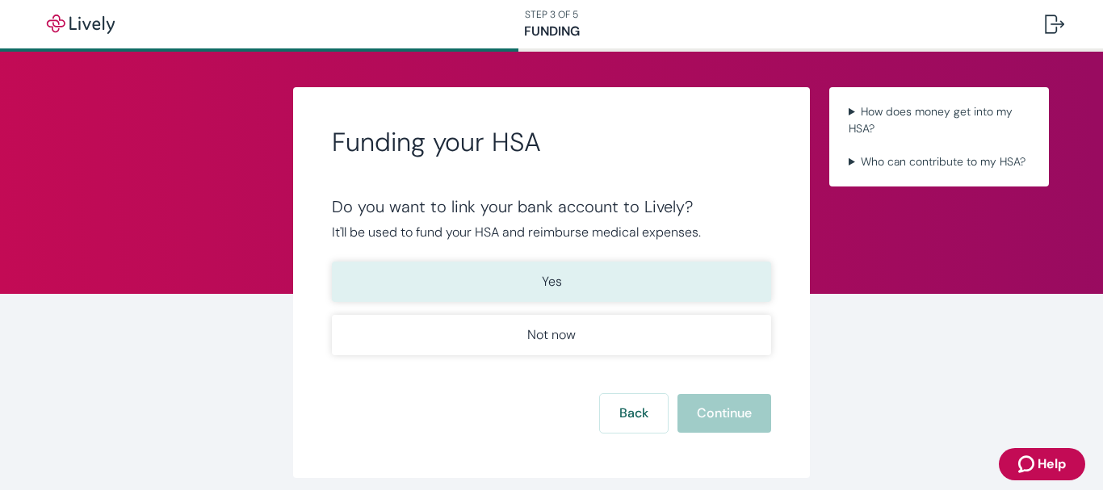
click at [584, 283] on button "Yes" at bounding box center [551, 282] width 439 height 40
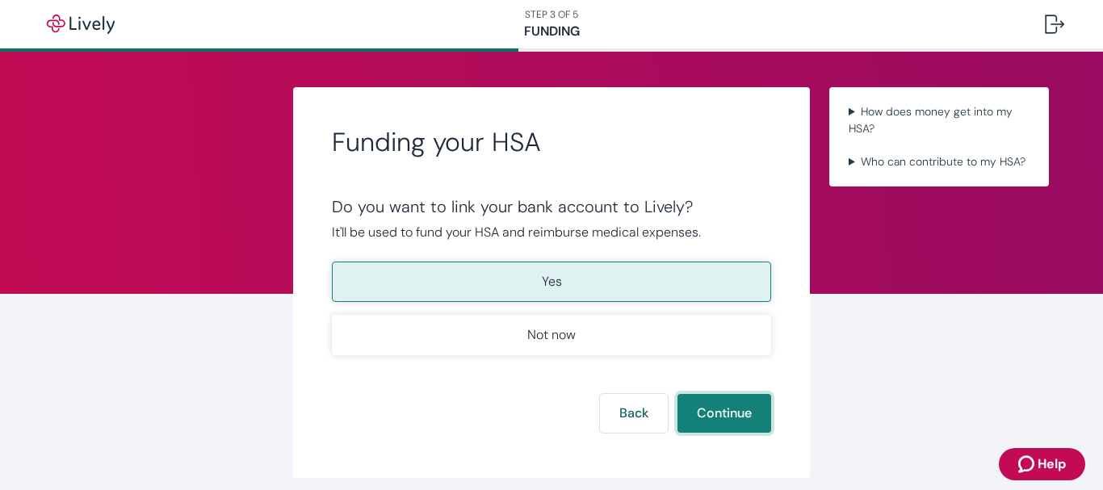
click at [706, 410] on button "Continue" at bounding box center [724, 413] width 94 height 39
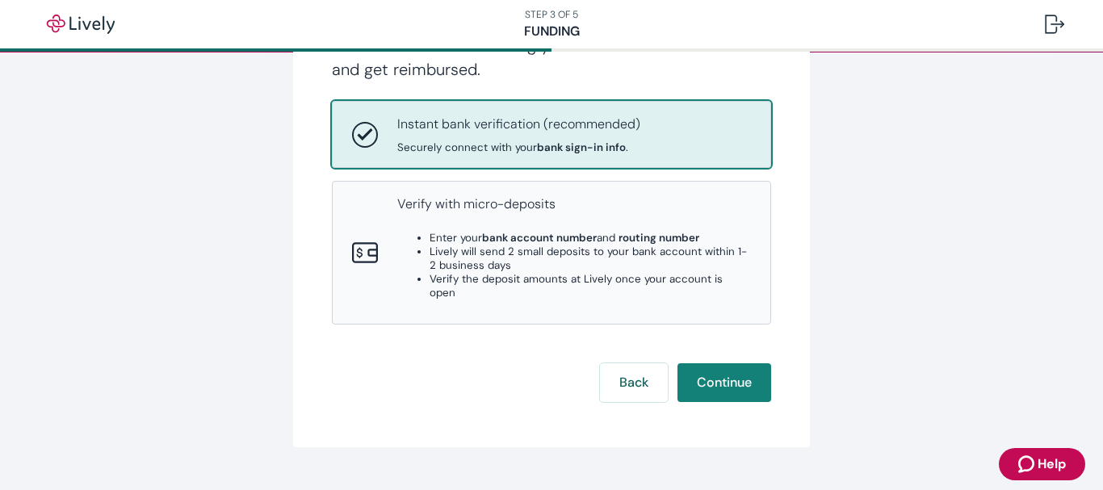
scroll to position [242, 0]
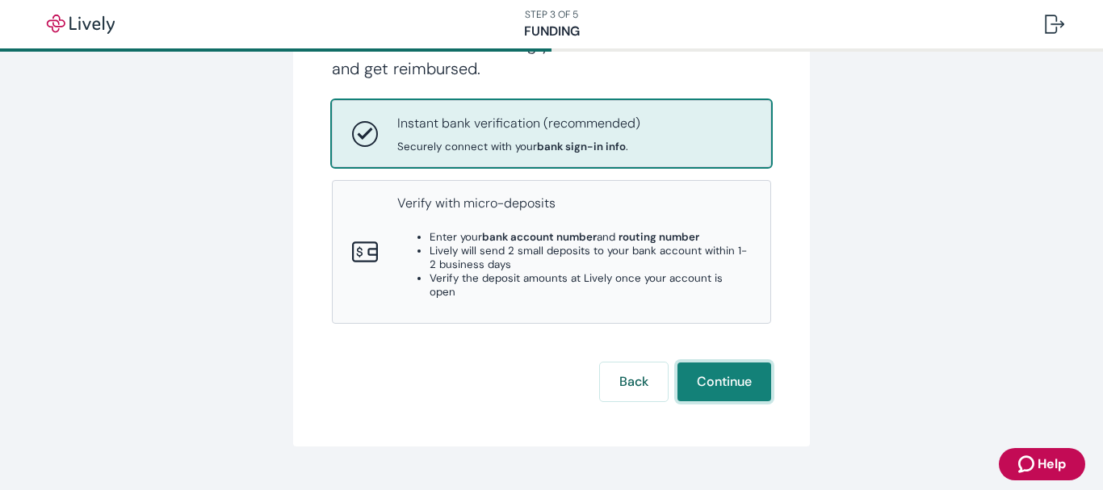
click at [731, 372] on button "Continue" at bounding box center [724, 381] width 94 height 39
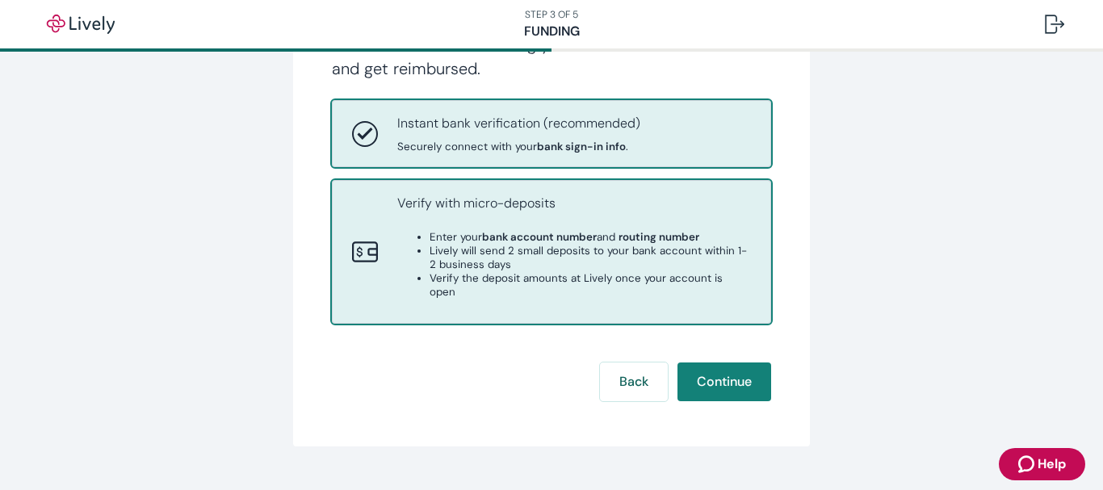
click at [379, 255] on div "Verify with micro-deposits Enter your bank account number and routing number Li…" at bounding box center [551, 252] width 399 height 116
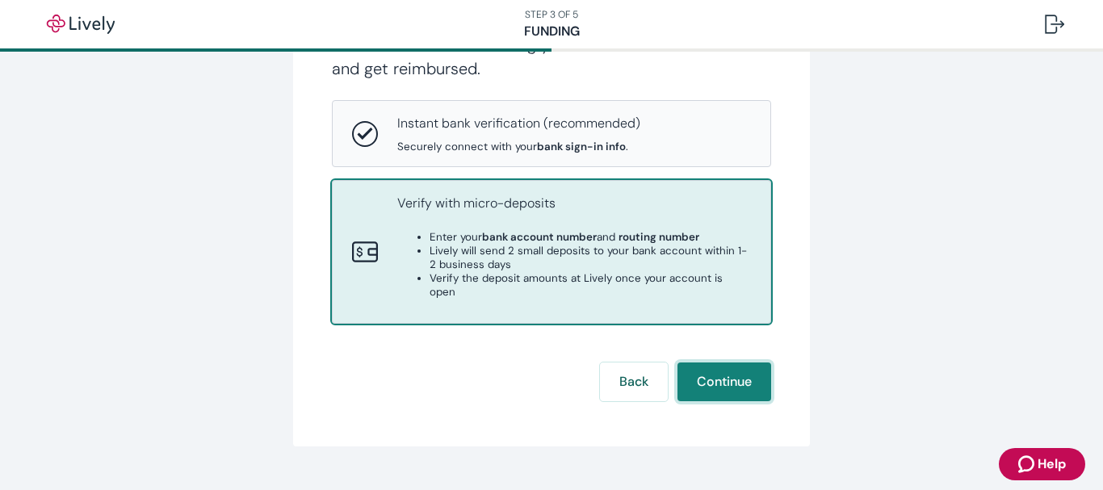
click at [716, 376] on button "Continue" at bounding box center [724, 381] width 94 height 39
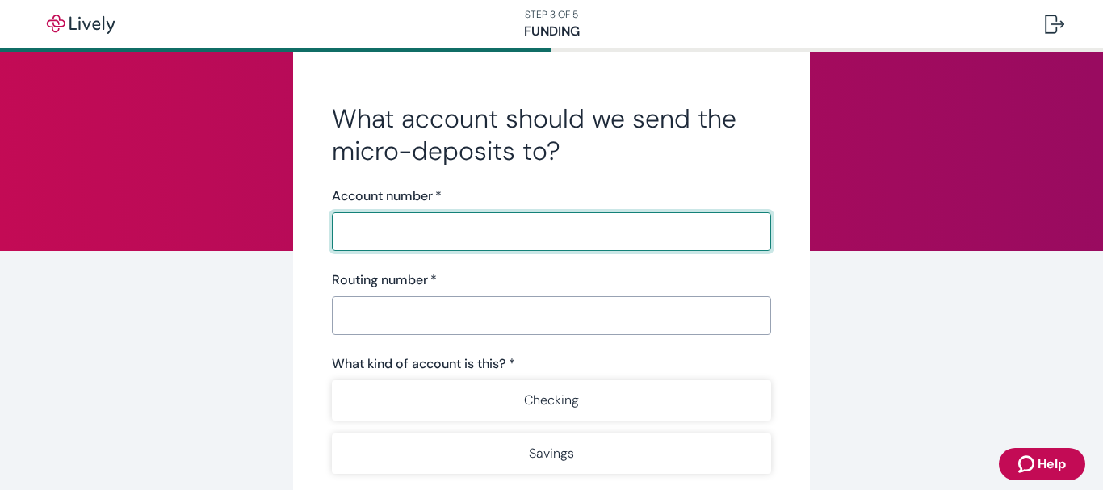
scroll to position [81, 0]
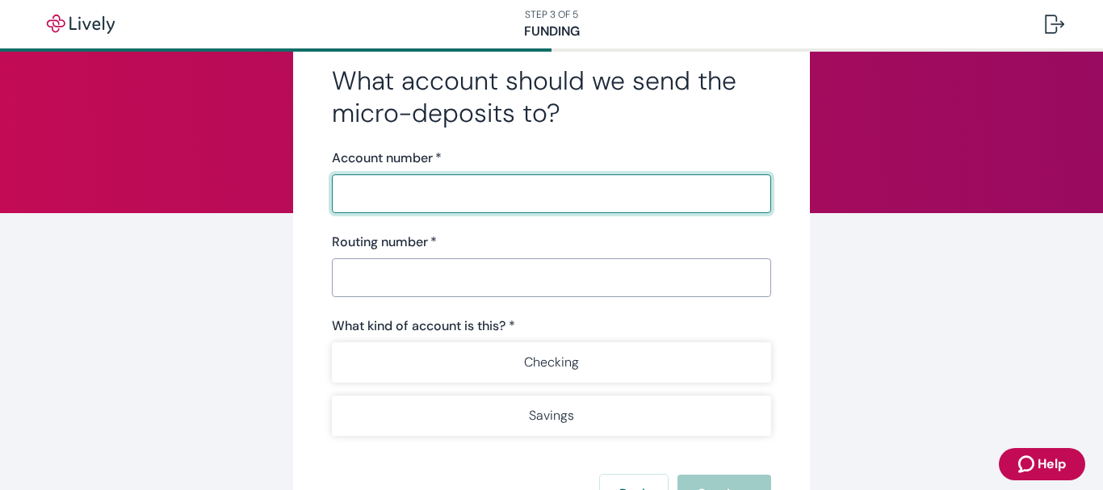
click at [406, 203] on input "Account number   *" at bounding box center [551, 194] width 439 height 32
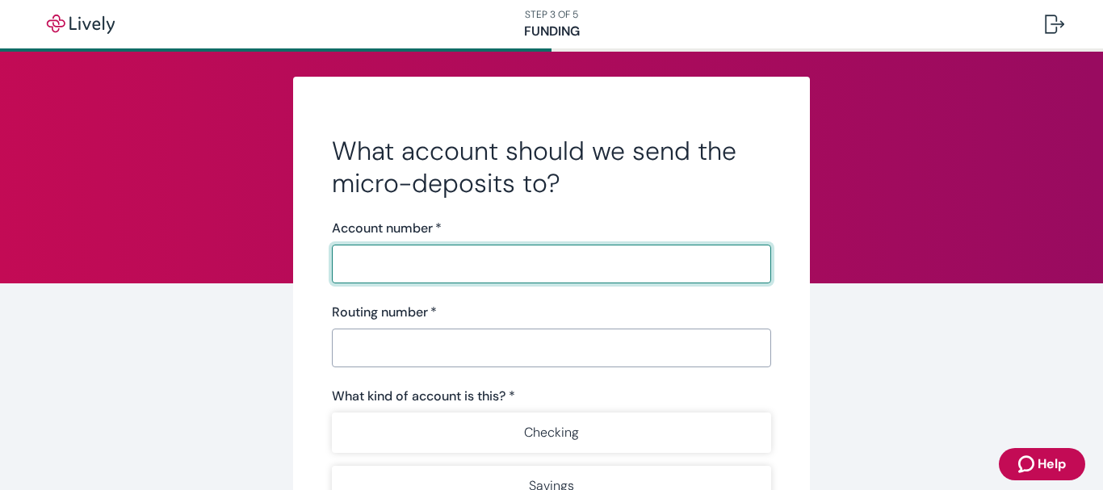
scroll to position [0, 0]
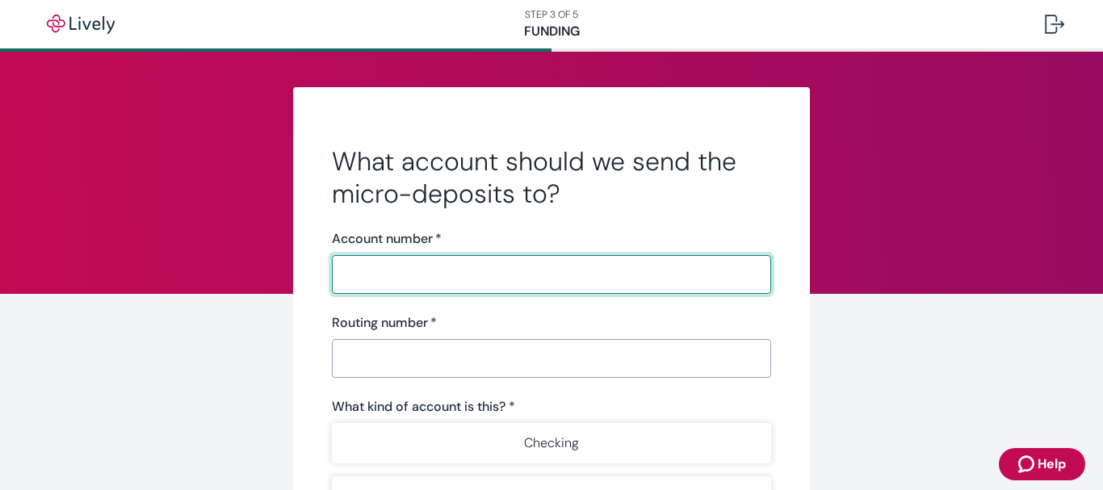
click at [410, 278] on input "Account number   *" at bounding box center [551, 274] width 439 height 32
type input "8104424"
click at [404, 358] on input "Routing number   *" at bounding box center [551, 358] width 439 height 32
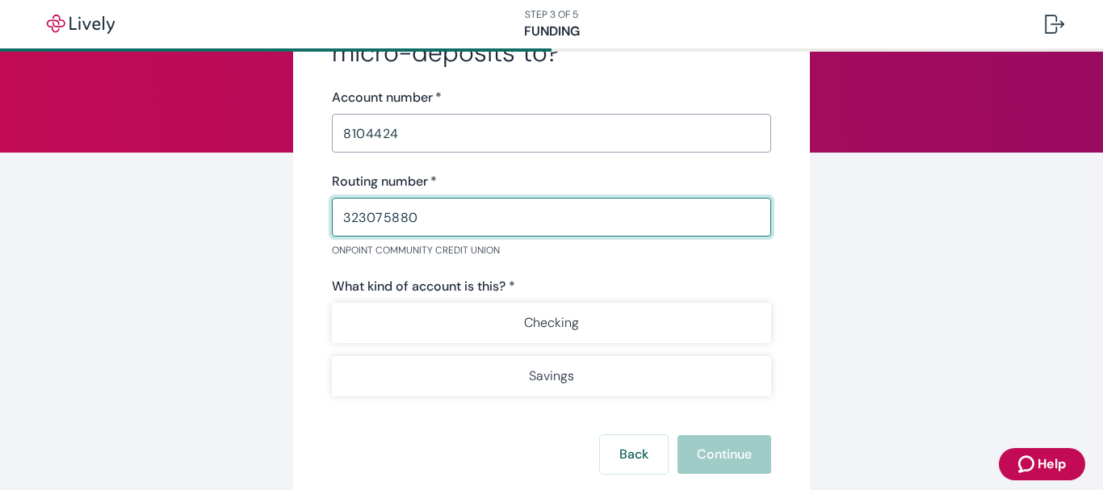
scroll to position [161, 0]
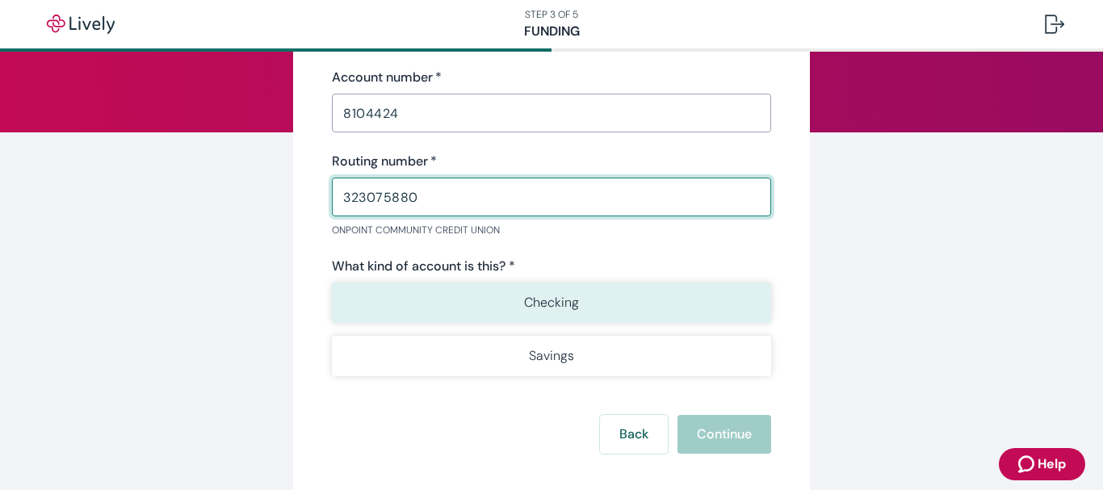
type input "323075880"
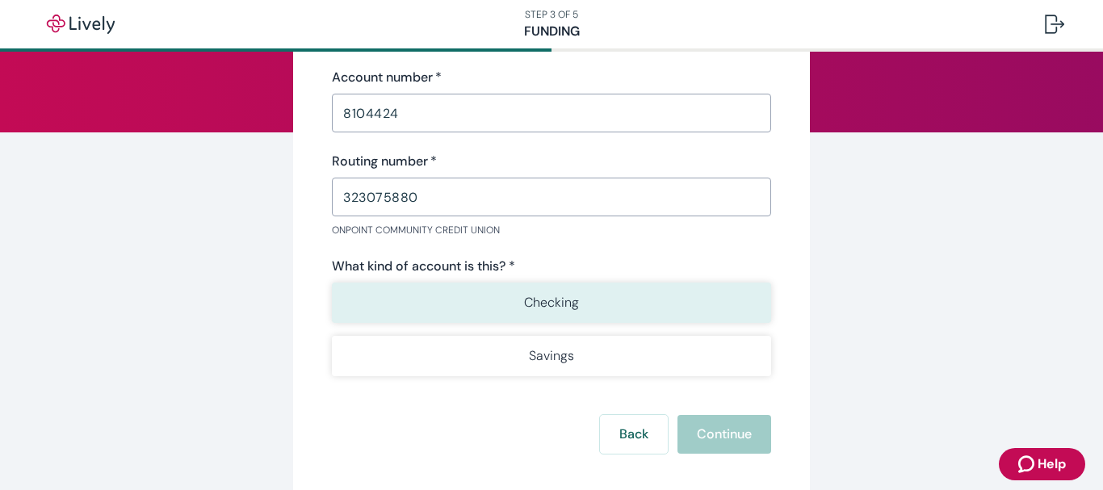
click at [563, 310] on p "Checking" at bounding box center [551, 302] width 55 height 19
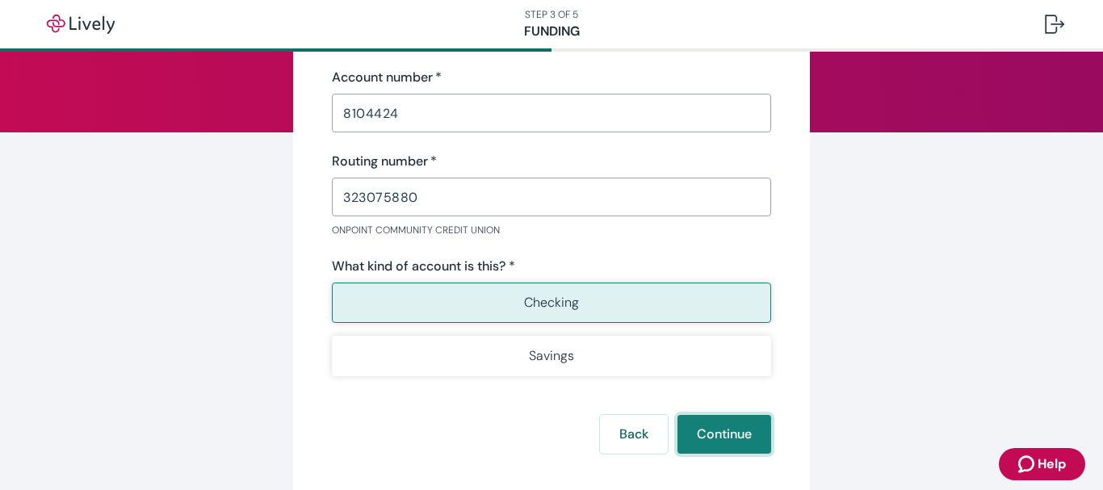
click at [704, 432] on button "Continue" at bounding box center [724, 434] width 94 height 39
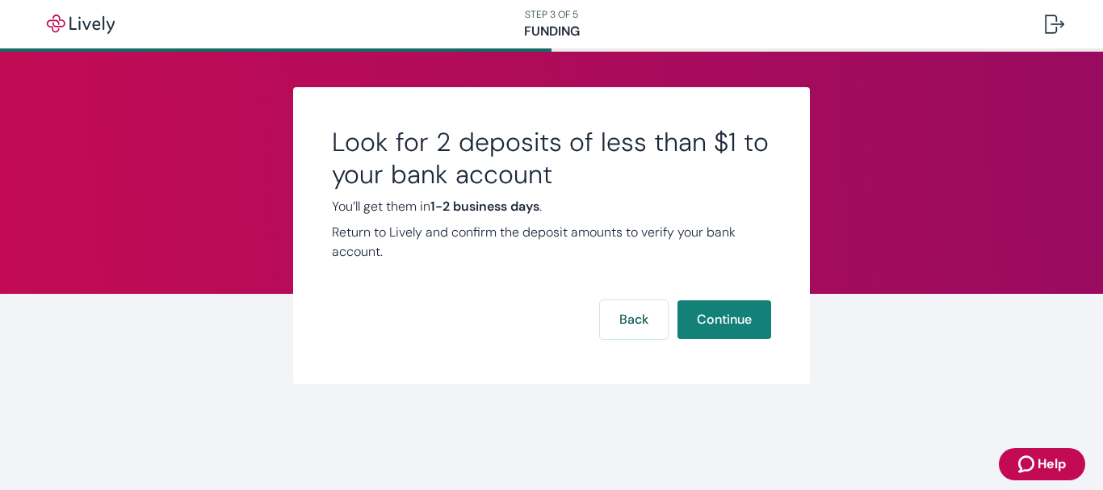
scroll to position [0, 0]
click at [739, 320] on button "Continue" at bounding box center [724, 319] width 94 height 39
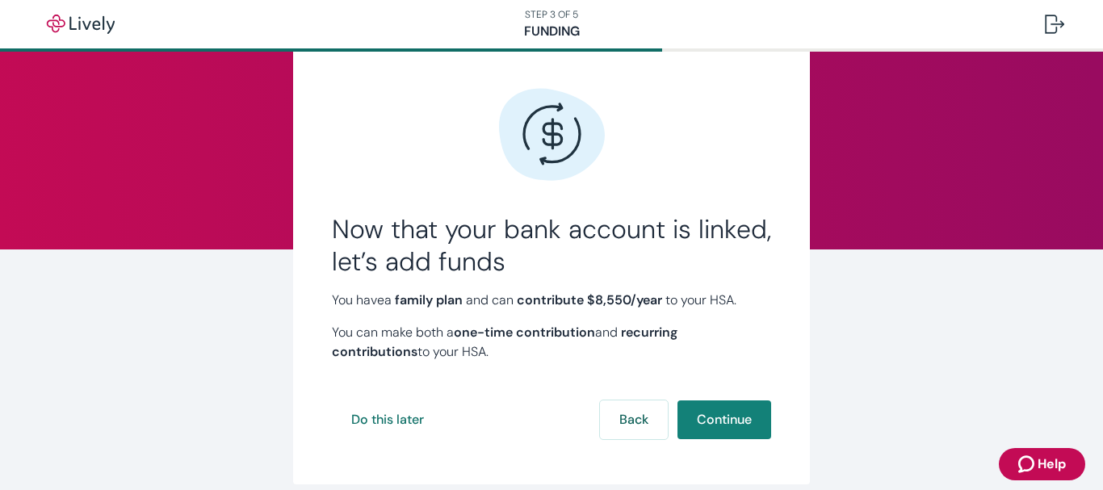
scroll to position [81, 0]
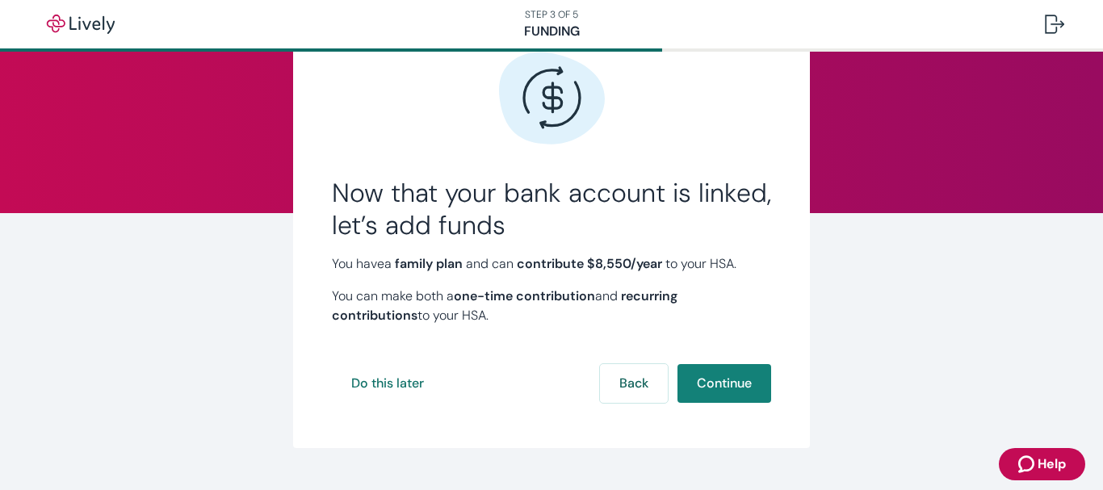
click at [471, 267] on p "You have a family plan and can contribute $8,550 /year to your HSA." at bounding box center [551, 263] width 439 height 19
click at [392, 389] on button "Do this later" at bounding box center [387, 383] width 111 height 39
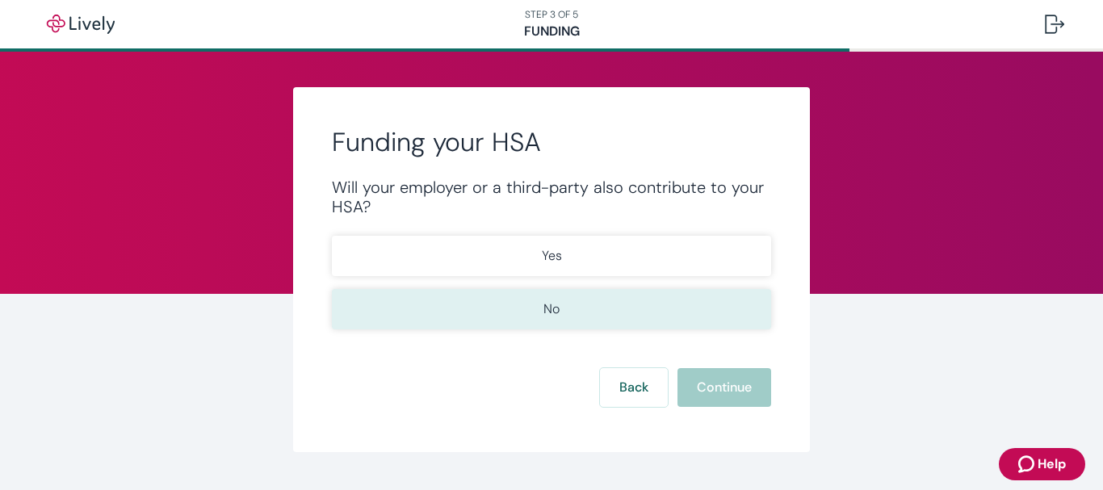
click at [530, 308] on button "No" at bounding box center [551, 309] width 439 height 40
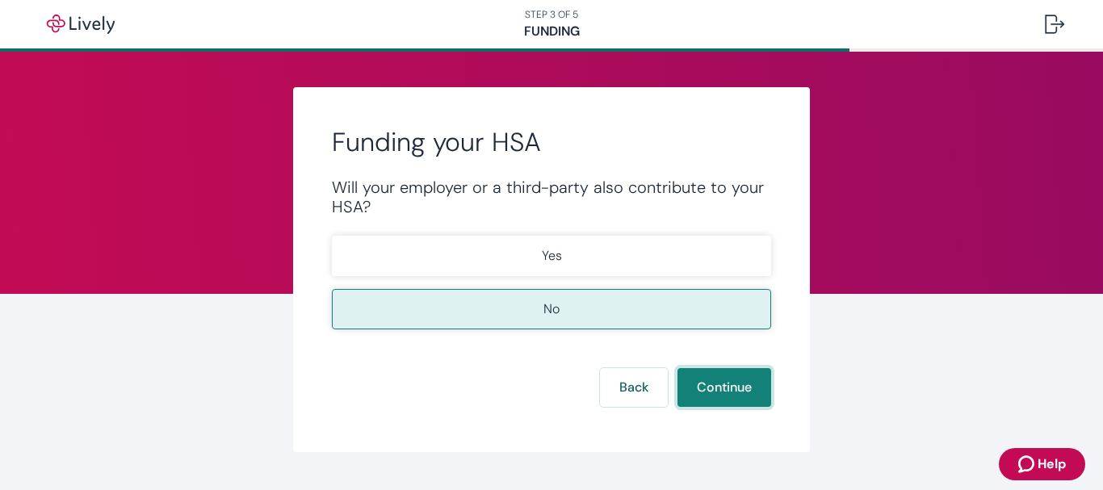
click at [732, 396] on button "Continue" at bounding box center [724, 387] width 94 height 39
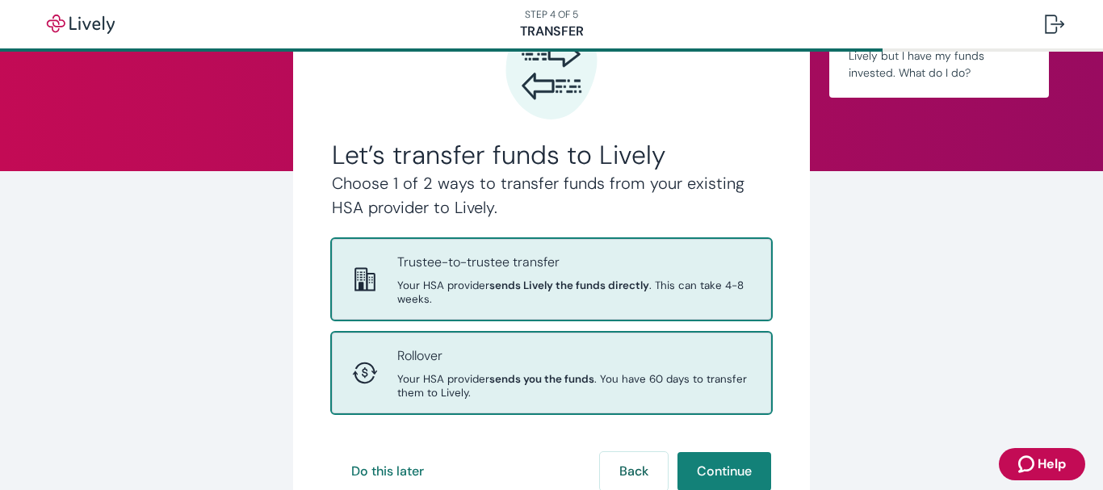
scroll to position [161, 0]
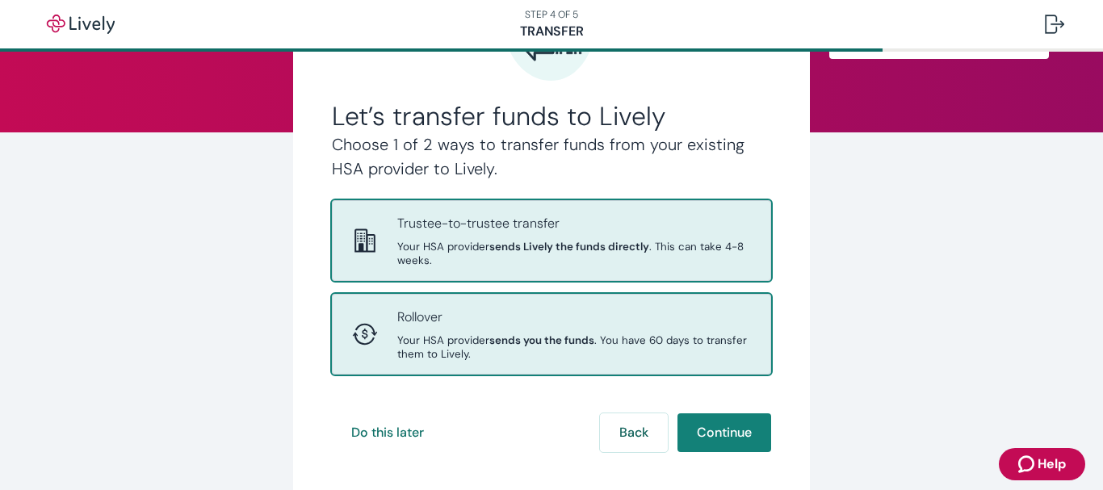
click at [538, 341] on strong "sends you the funds" at bounding box center [541, 340] width 105 height 14
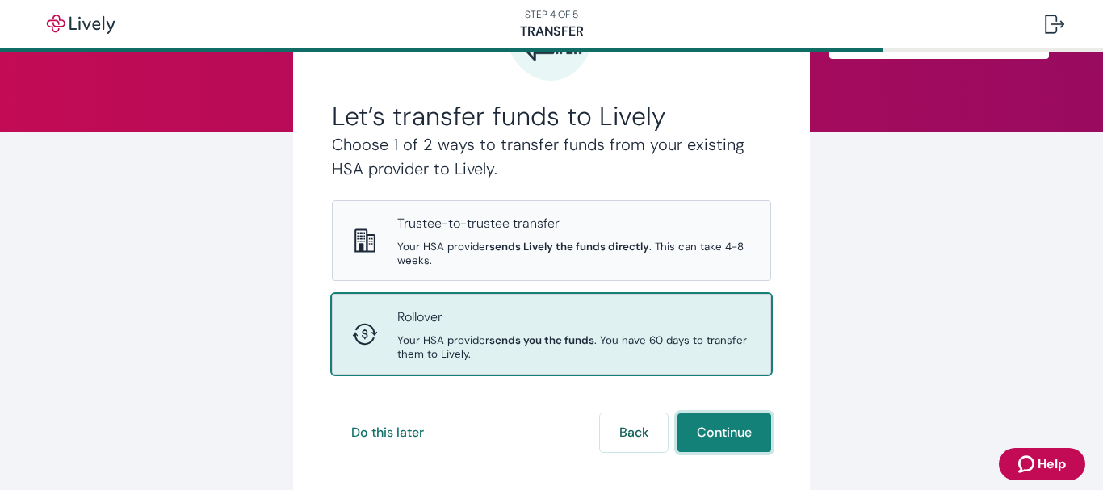
click at [727, 441] on button "Continue" at bounding box center [724, 432] width 94 height 39
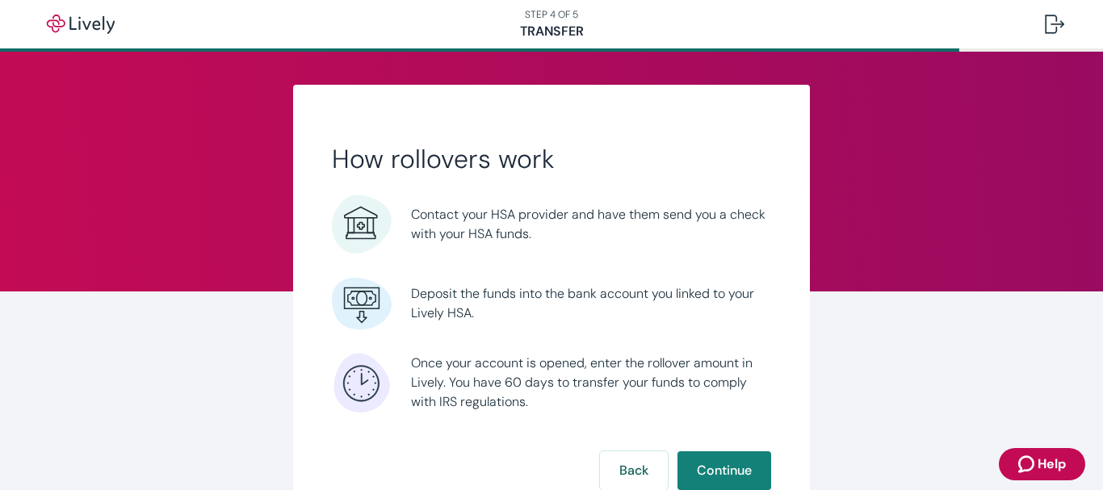
scroll to position [83, 0]
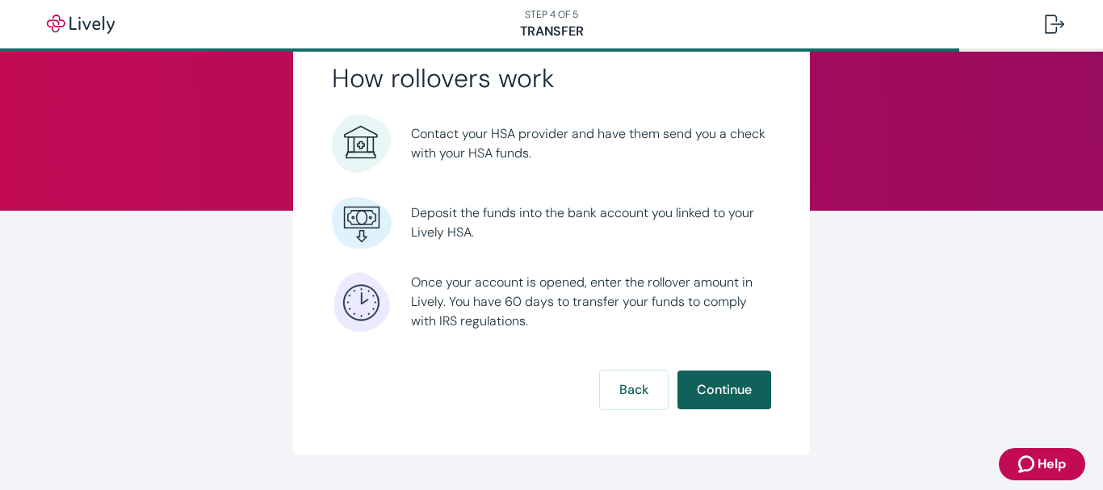
click at [710, 383] on button "Continue" at bounding box center [724, 390] width 94 height 39
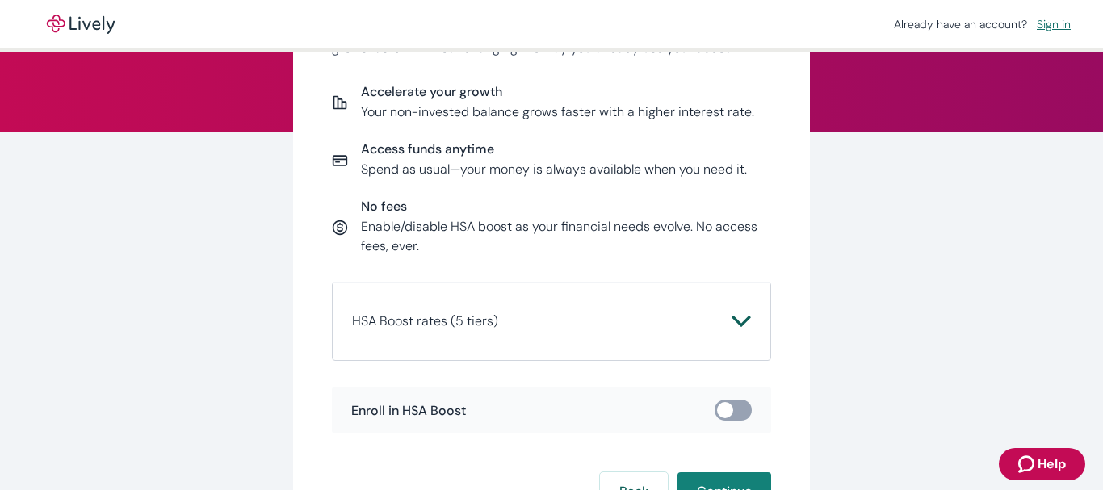
scroll to position [161, 0]
click at [733, 321] on icon "Chevron icon" at bounding box center [740, 321] width 19 height 19
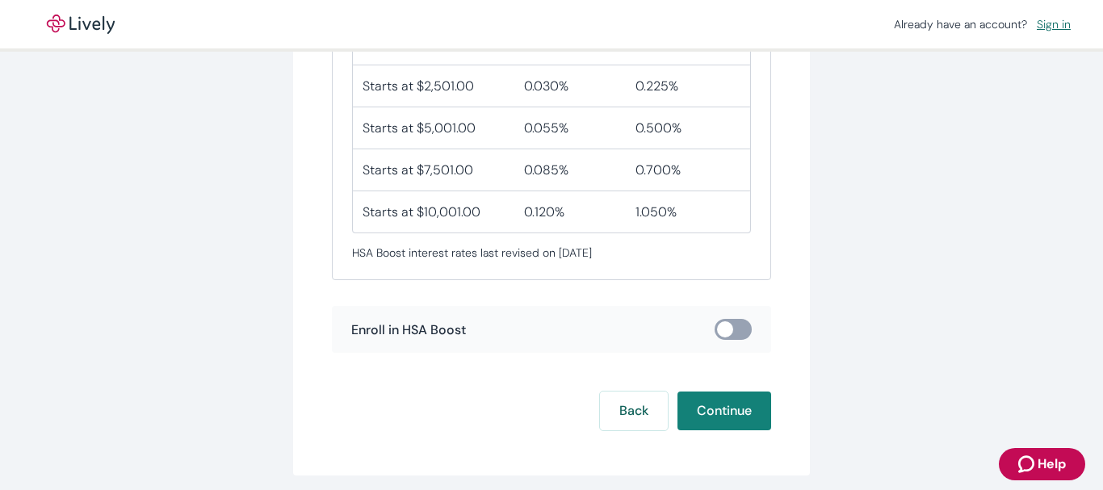
scroll to position [599, 0]
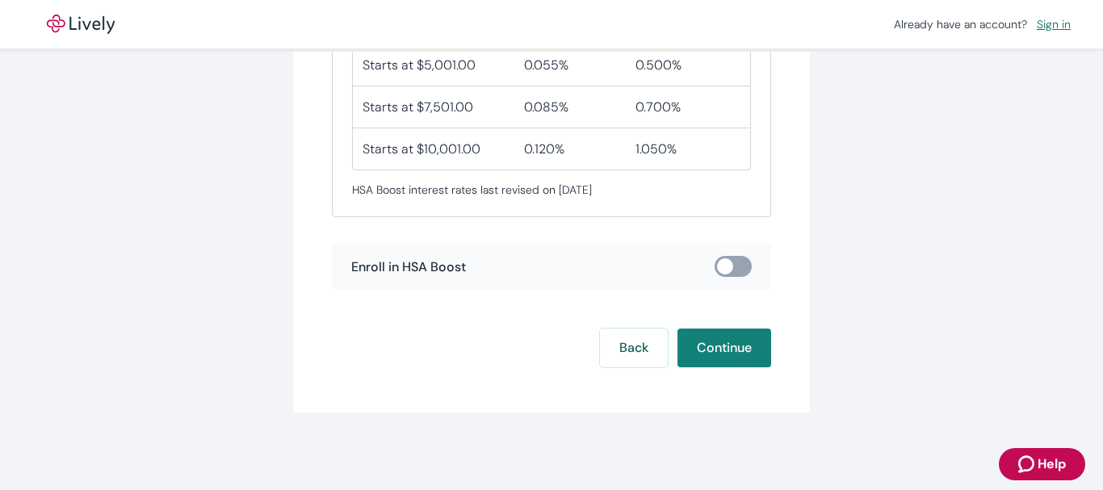
click at [721, 350] on button "Continue" at bounding box center [724, 348] width 94 height 39
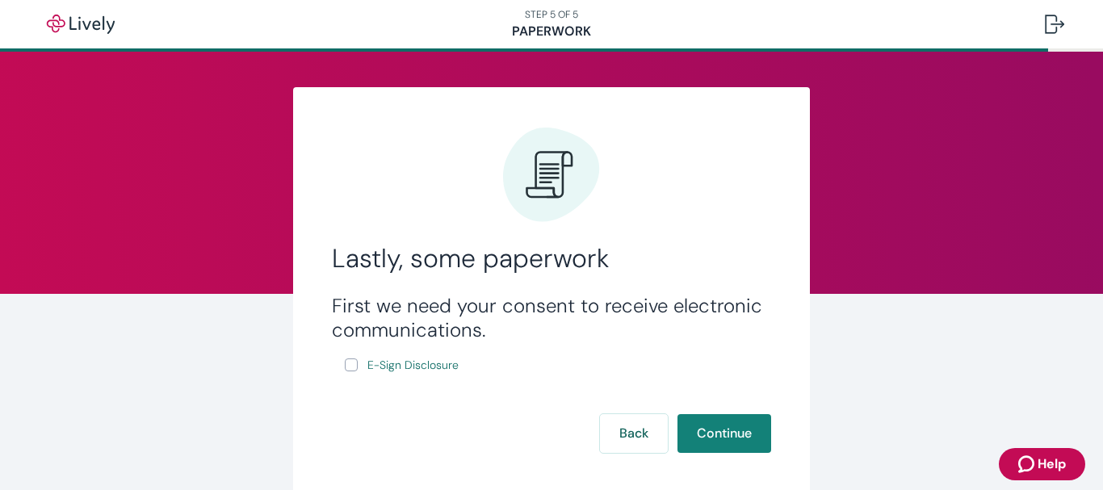
click at [345, 363] on input "E-Sign Disclosure" at bounding box center [351, 364] width 13 height 13
checkbox input "true"
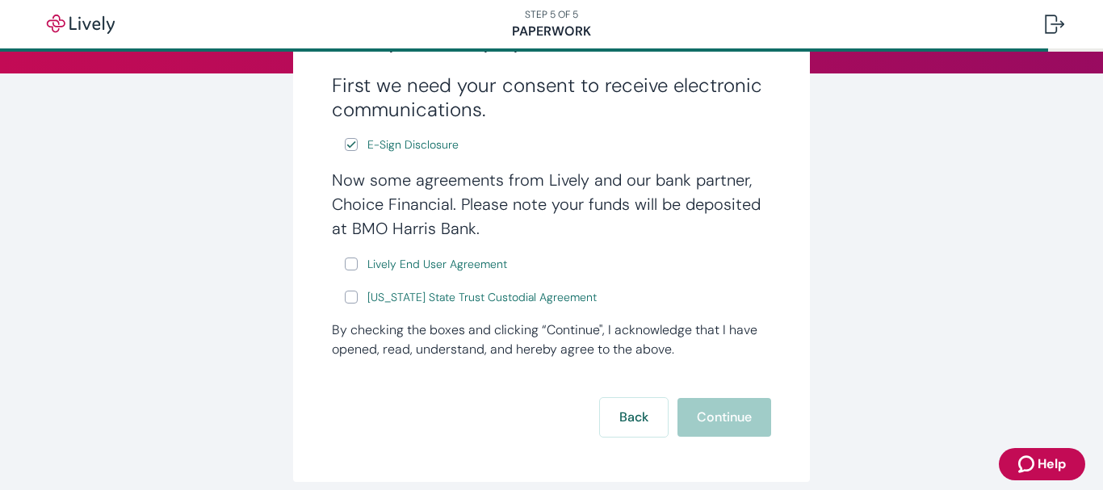
scroll to position [242, 0]
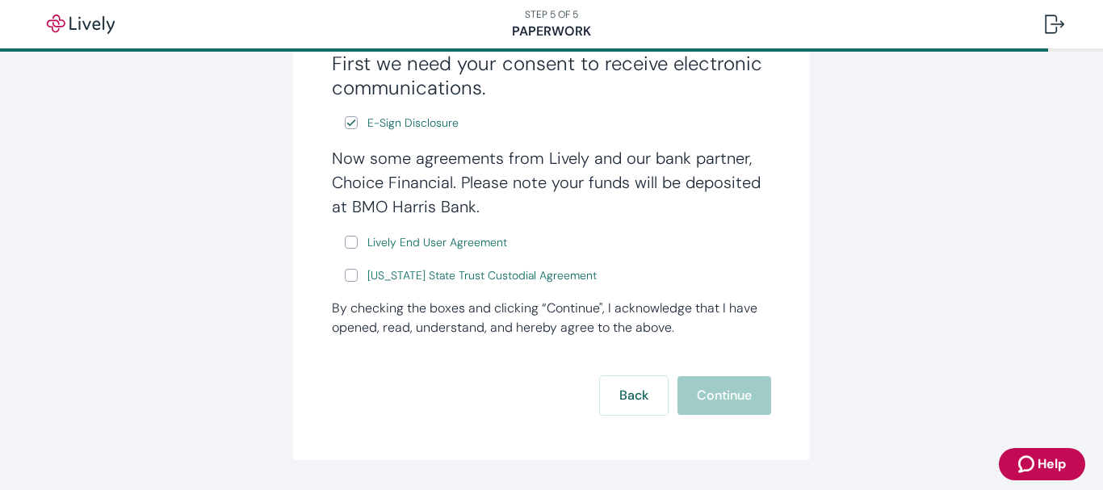
click at [347, 241] on input "Lively End User Agreement" at bounding box center [351, 242] width 13 height 13
checkbox input "true"
click at [345, 276] on input "[US_STATE] State Trust Custodial Agreement" at bounding box center [351, 275] width 13 height 13
checkbox input "true"
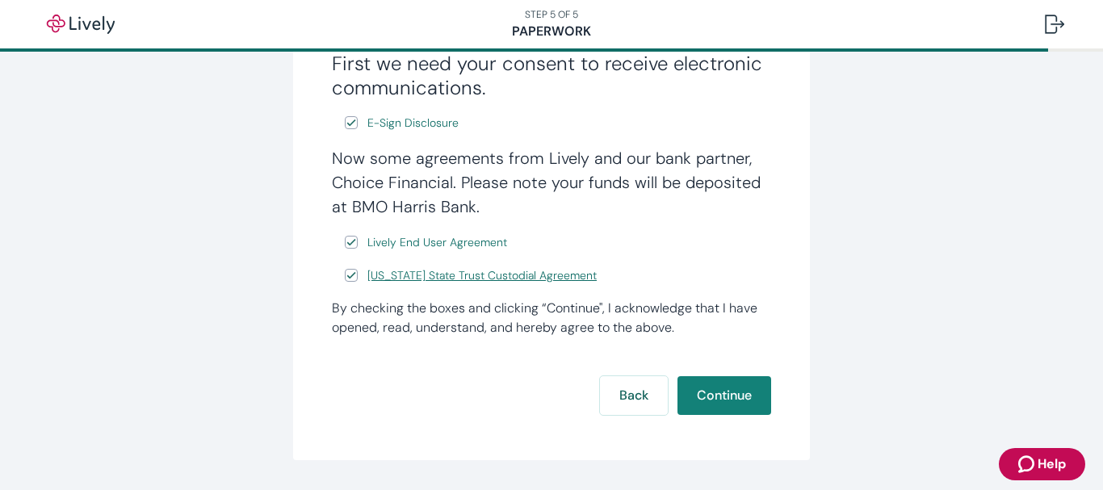
click at [418, 277] on span "[US_STATE] State Trust Custodial Agreement" at bounding box center [481, 275] width 229 height 17
click at [436, 241] on span "Lively End User Agreement" at bounding box center [437, 242] width 140 height 17
click at [722, 399] on button "Continue" at bounding box center [724, 395] width 94 height 39
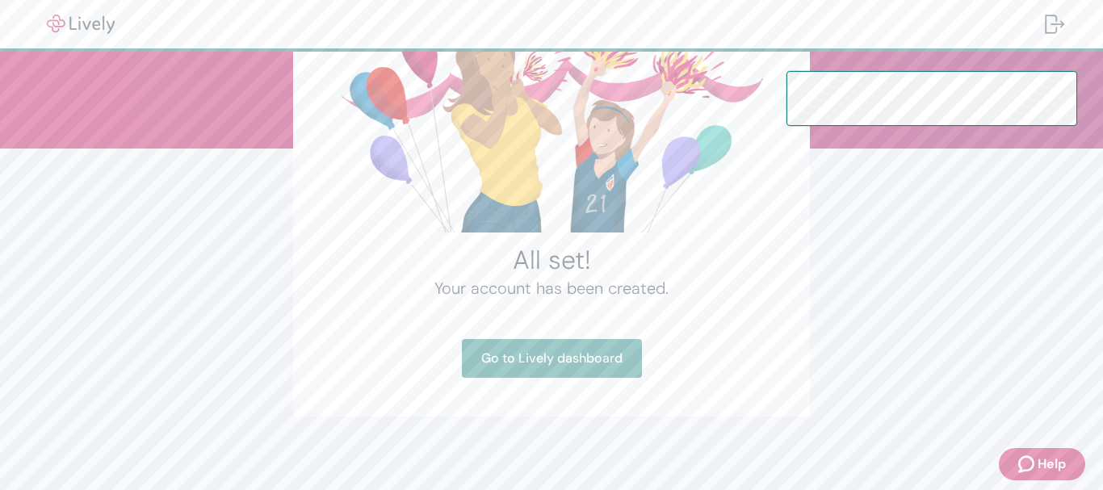
scroll to position [149, 0]
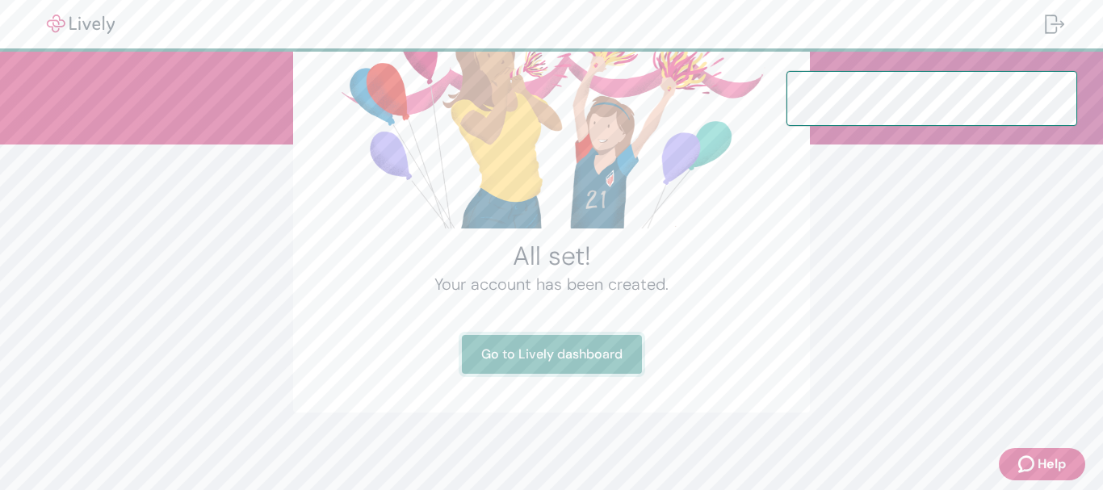
click at [551, 355] on link "Go to Lively dashboard" at bounding box center [552, 354] width 180 height 39
